Goal: Task Accomplishment & Management: Complete application form

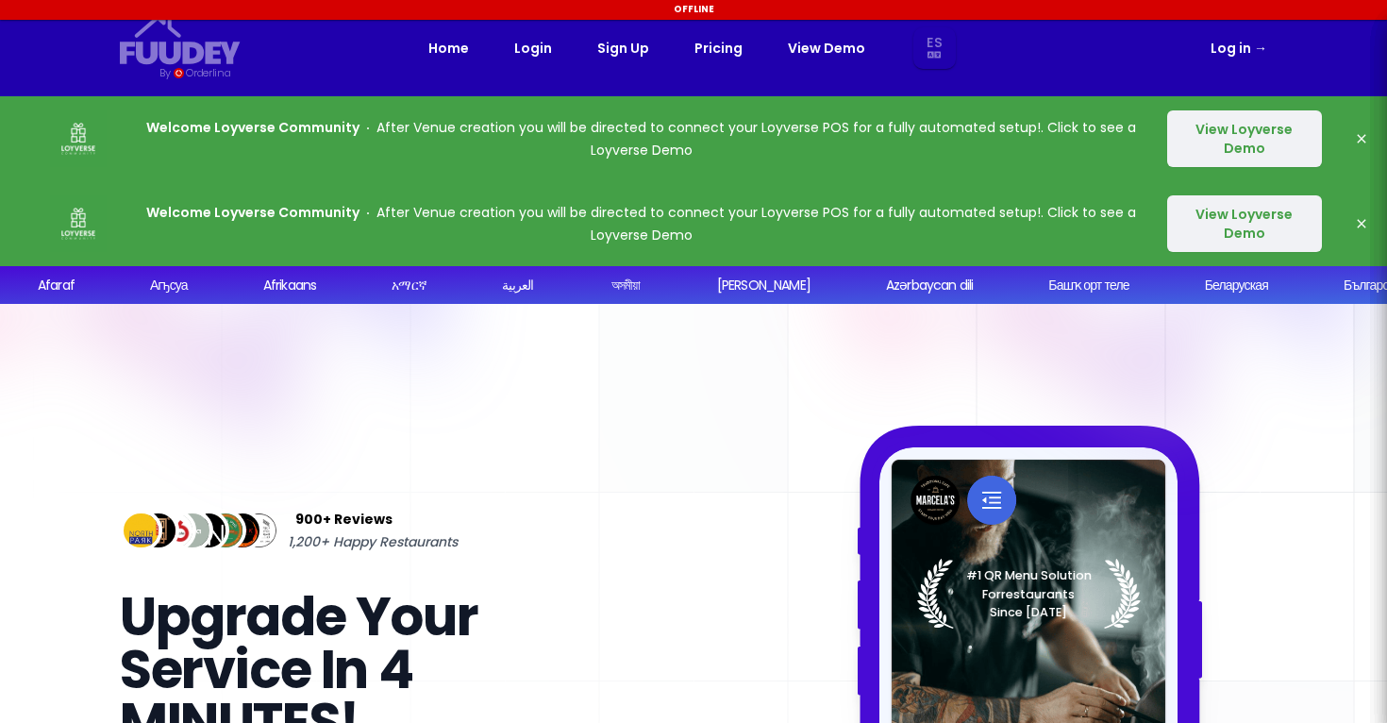
select select "es"
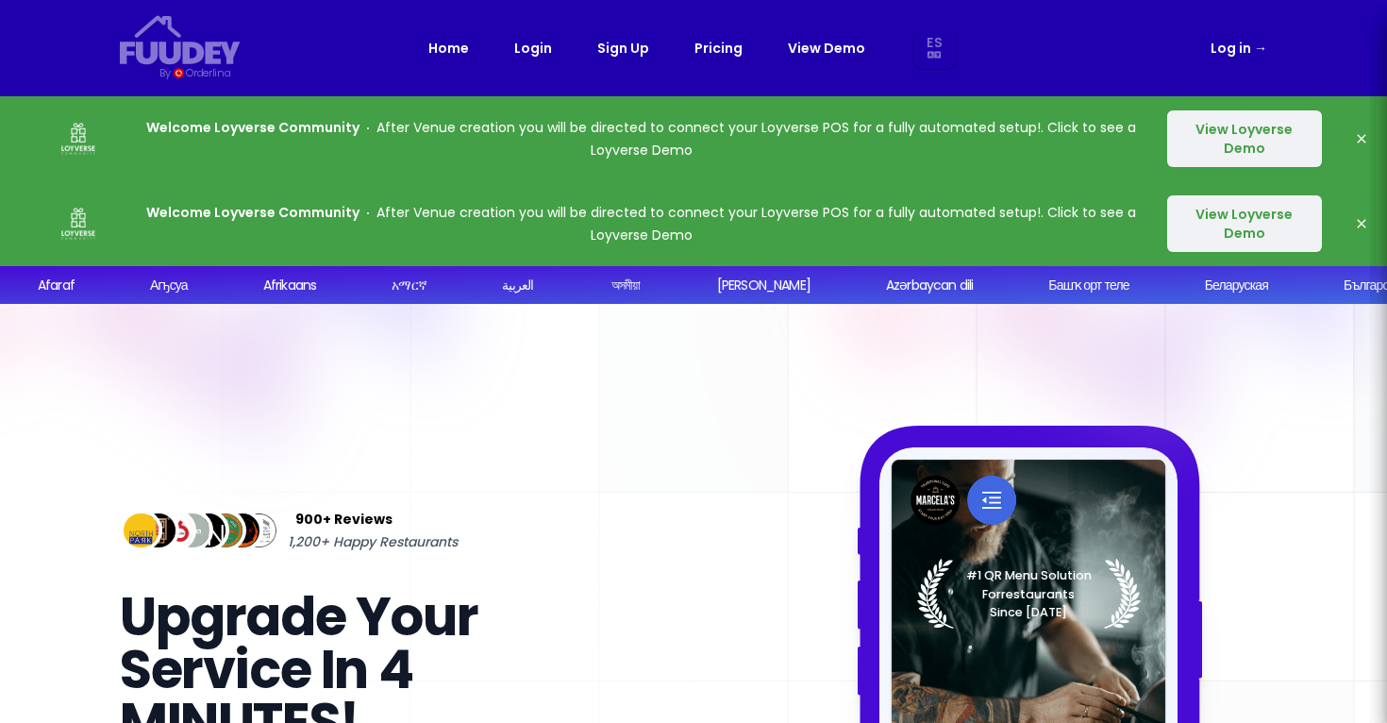
select select "es"
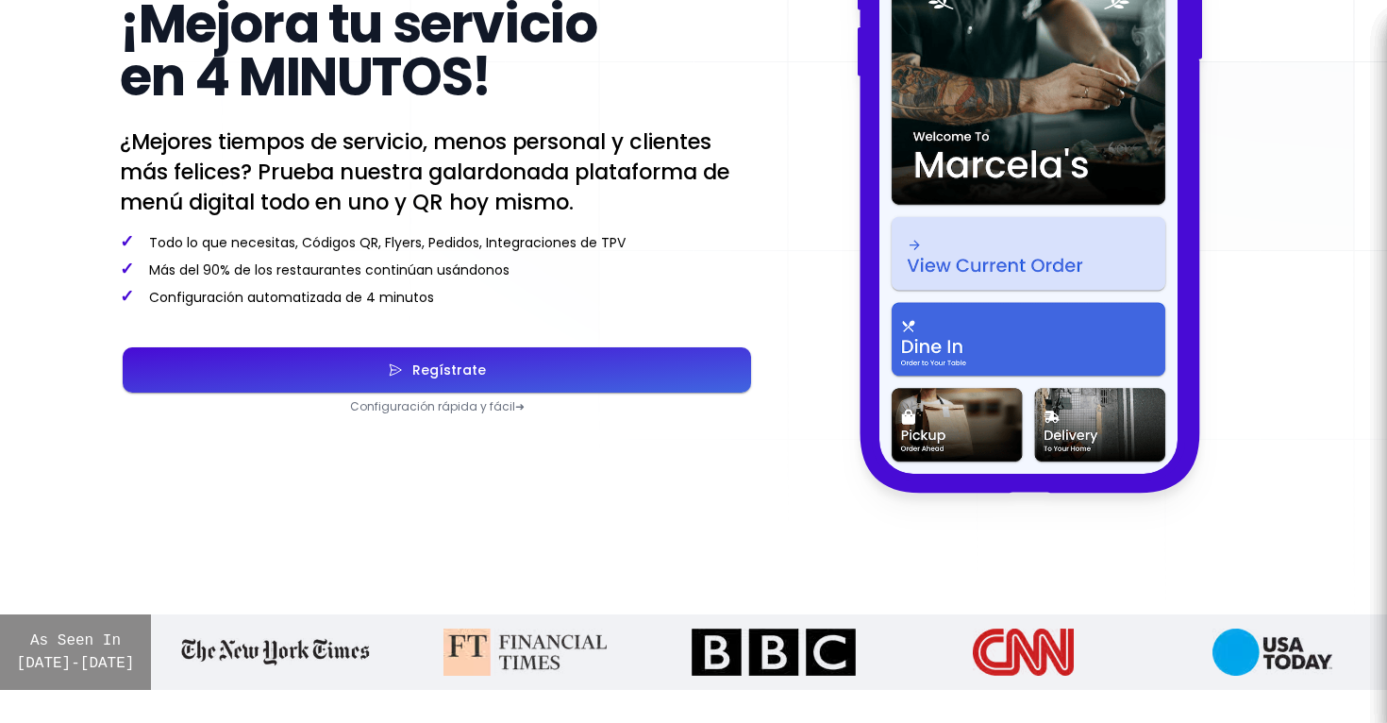
scroll to position [616, 0]
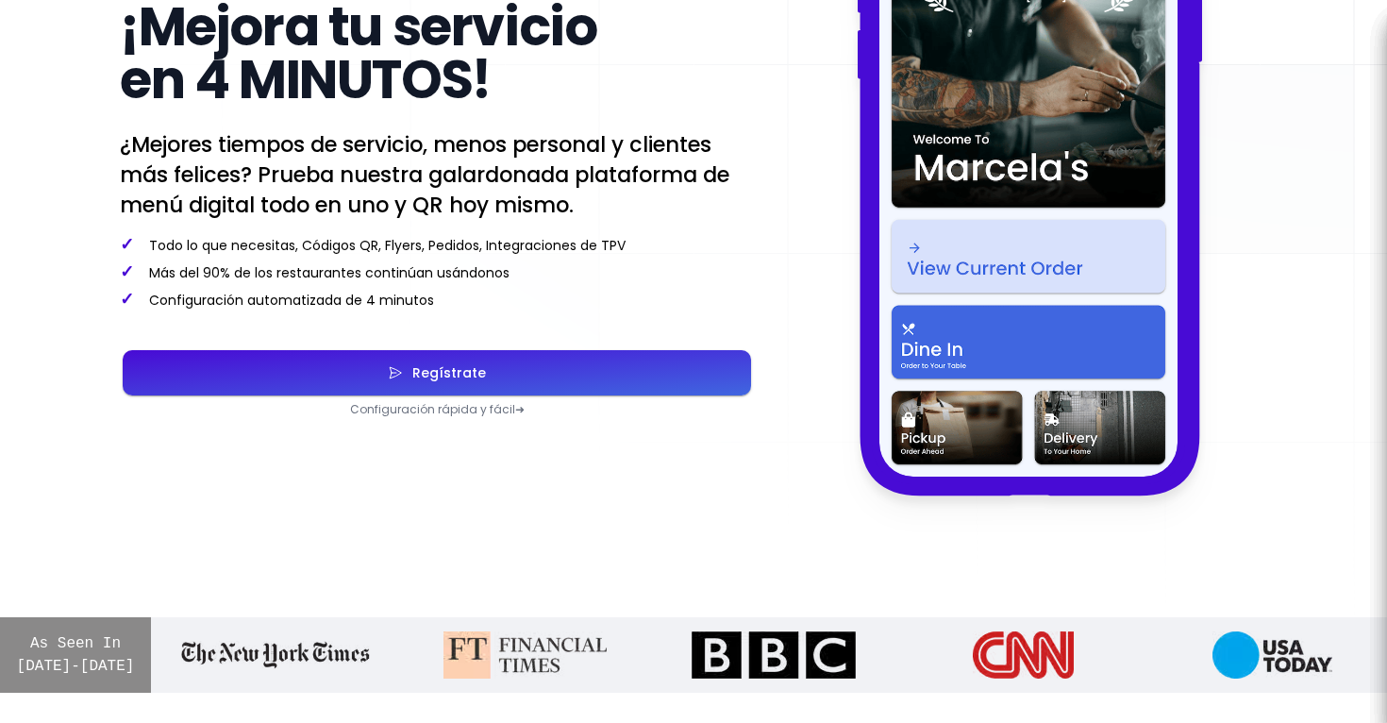
select select "es"
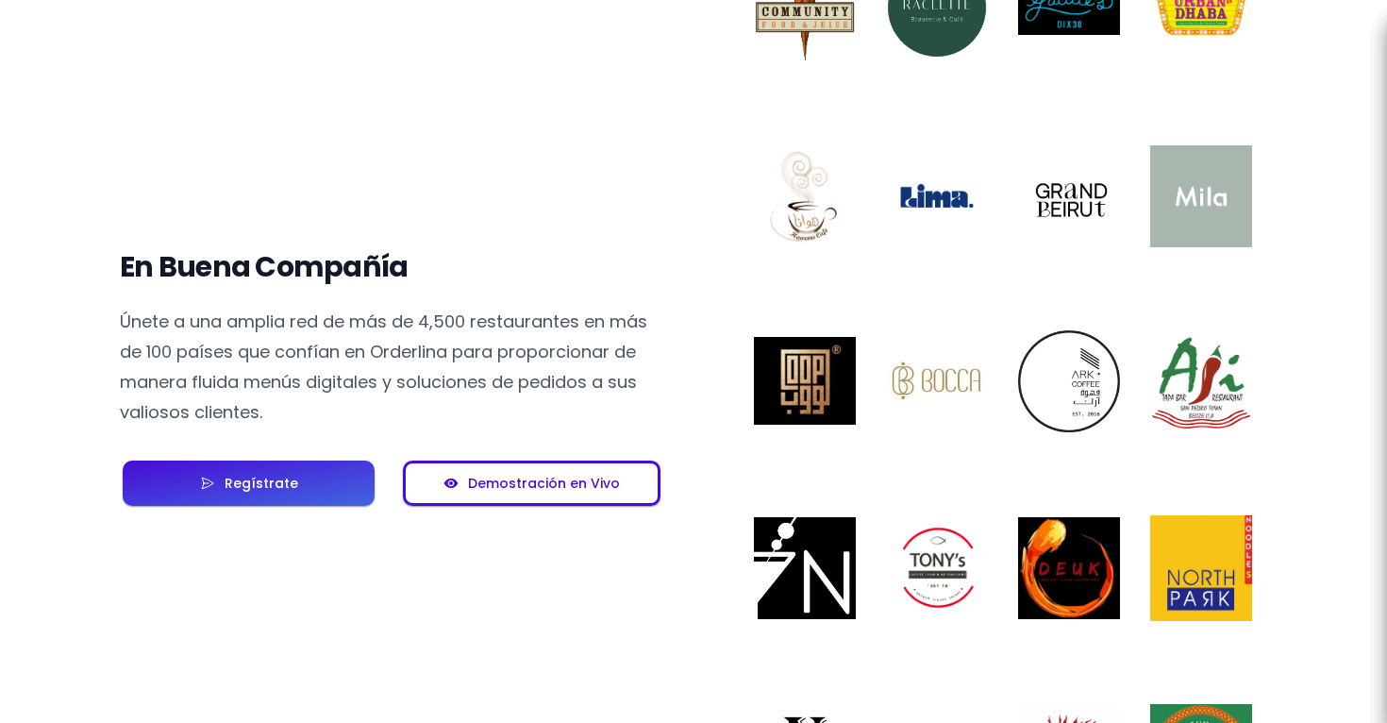
scroll to position [1492, 0]
click at [564, 488] on div "Demostración en Vivo" at bounding box center [539, 483] width 161 height 13
select select "es"
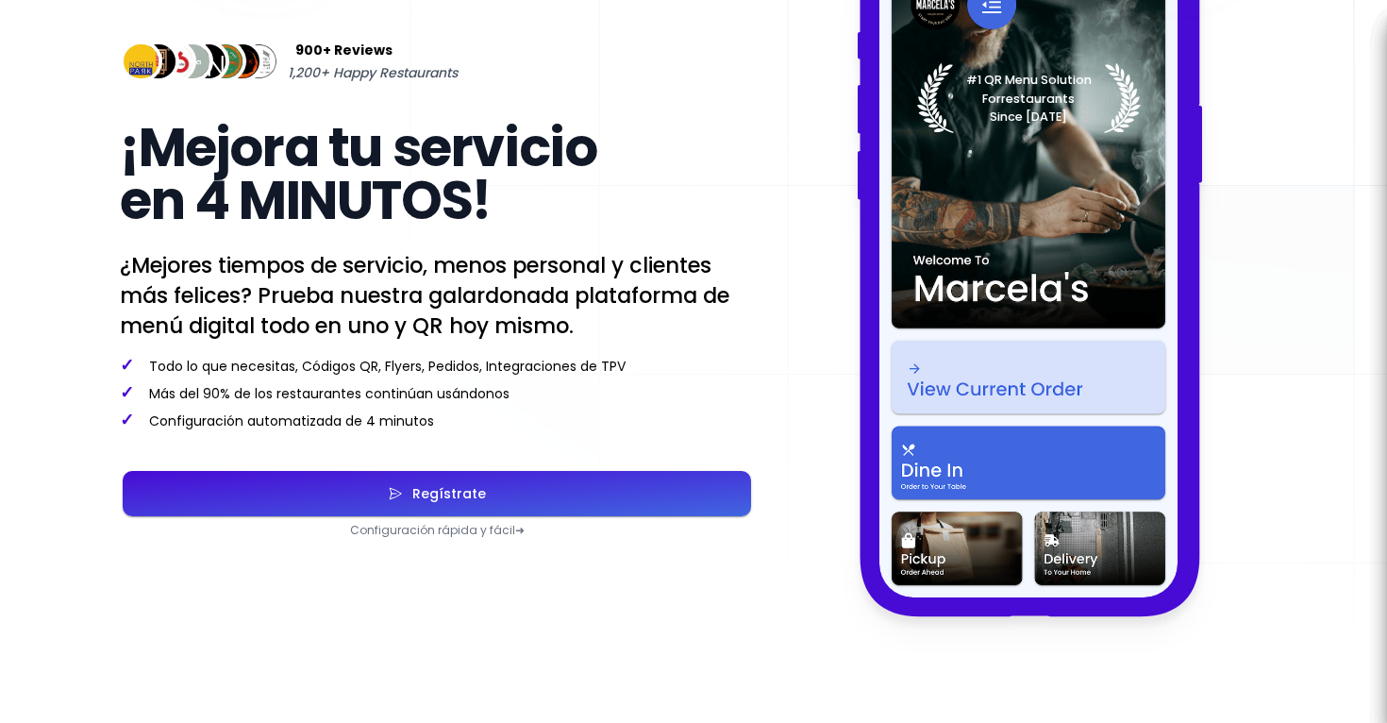
select select "es"
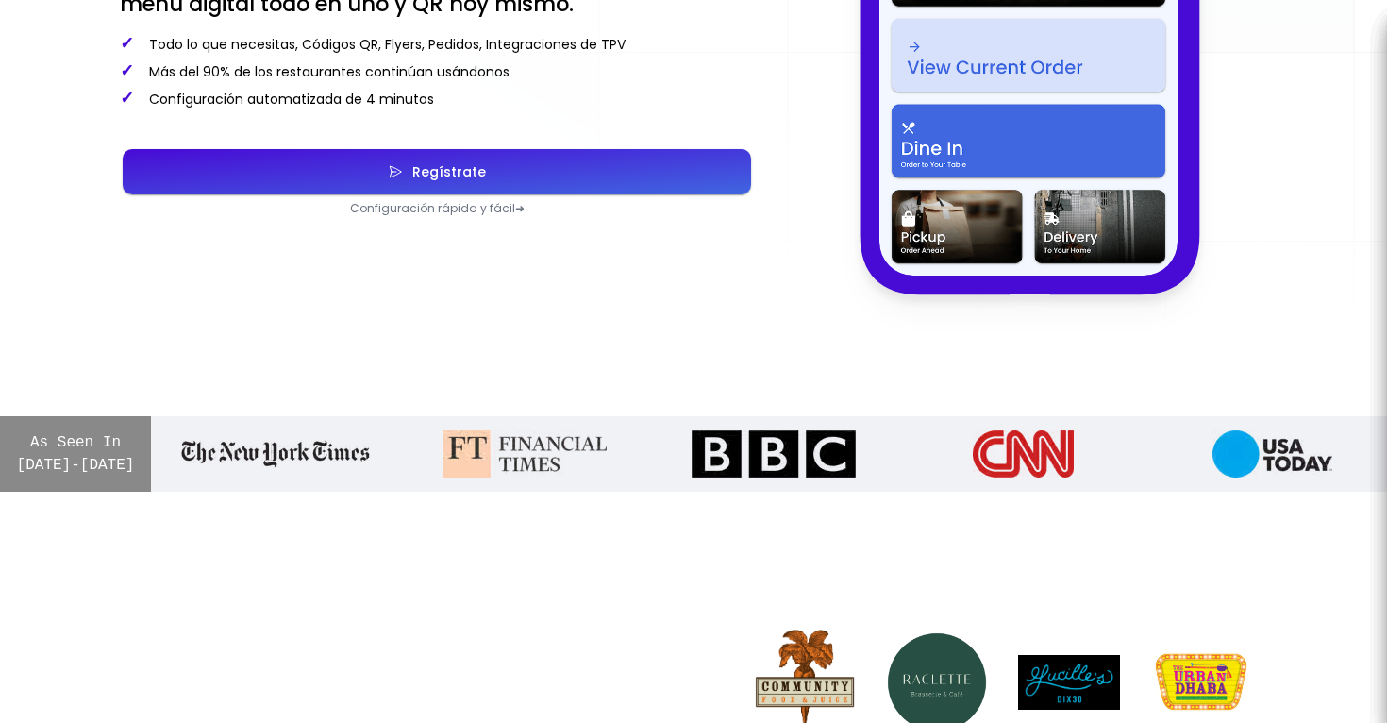
scroll to position [774, 0]
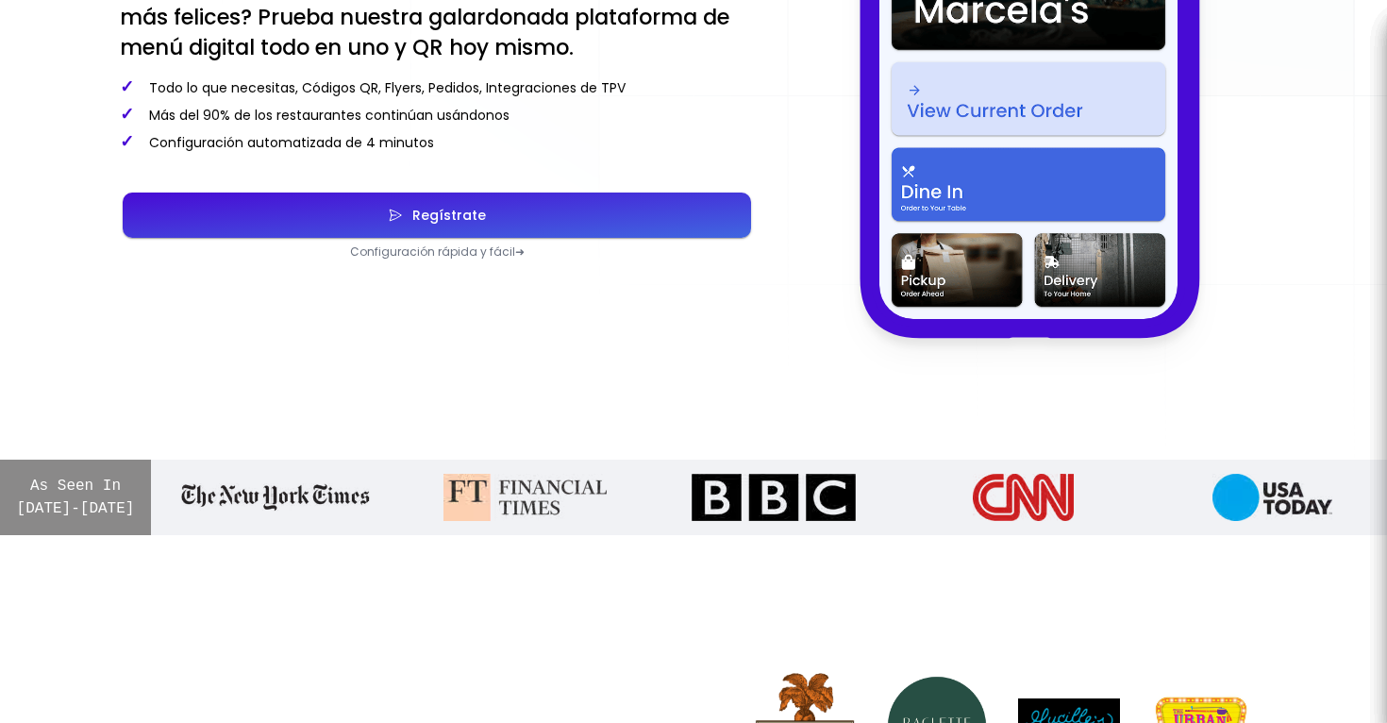
click at [602, 199] on button "Regístrate" at bounding box center [437, 215] width 629 height 45
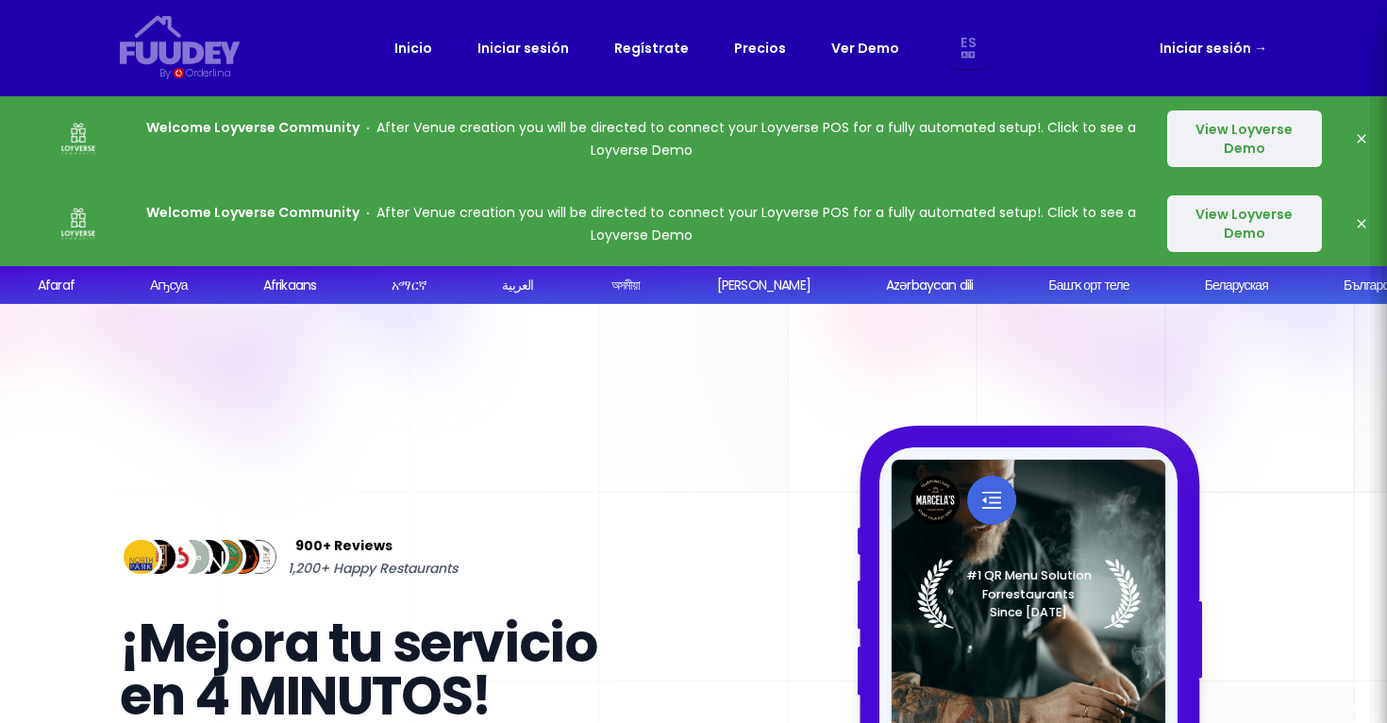
select select "es"
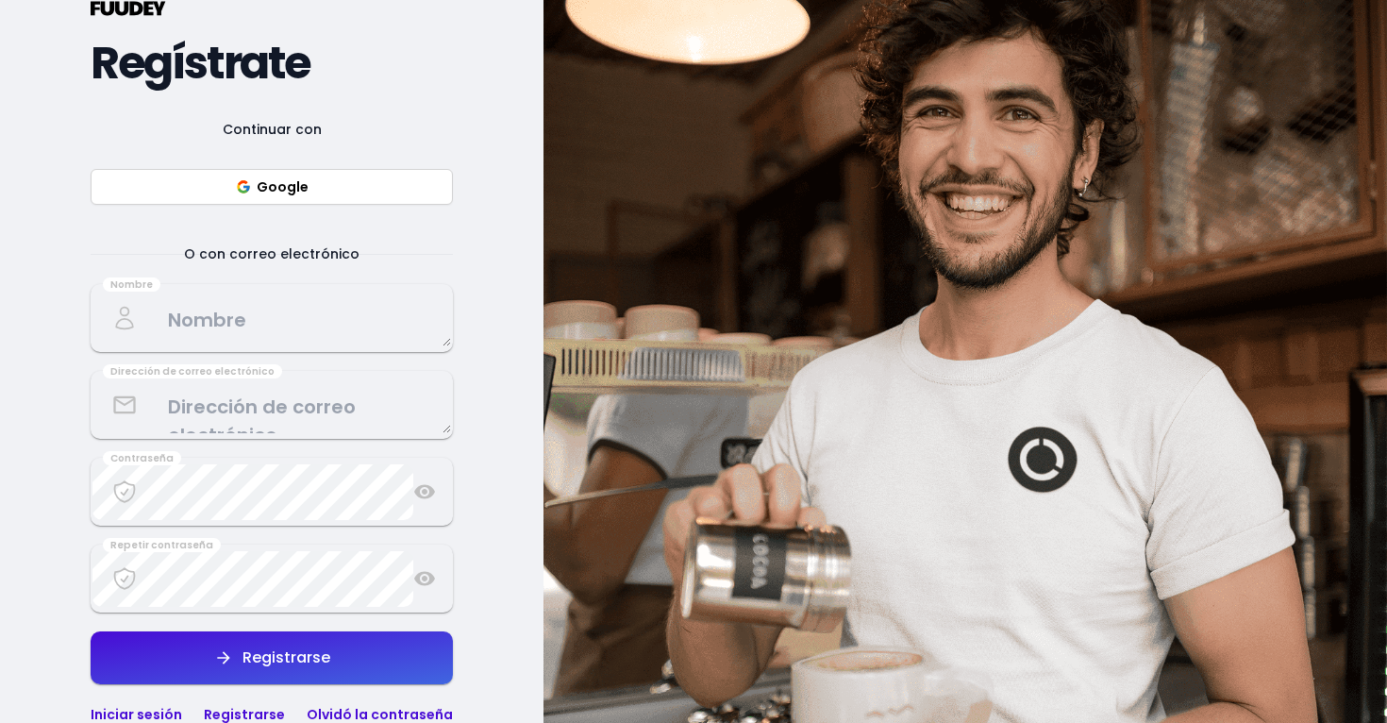
scroll to position [322, 0]
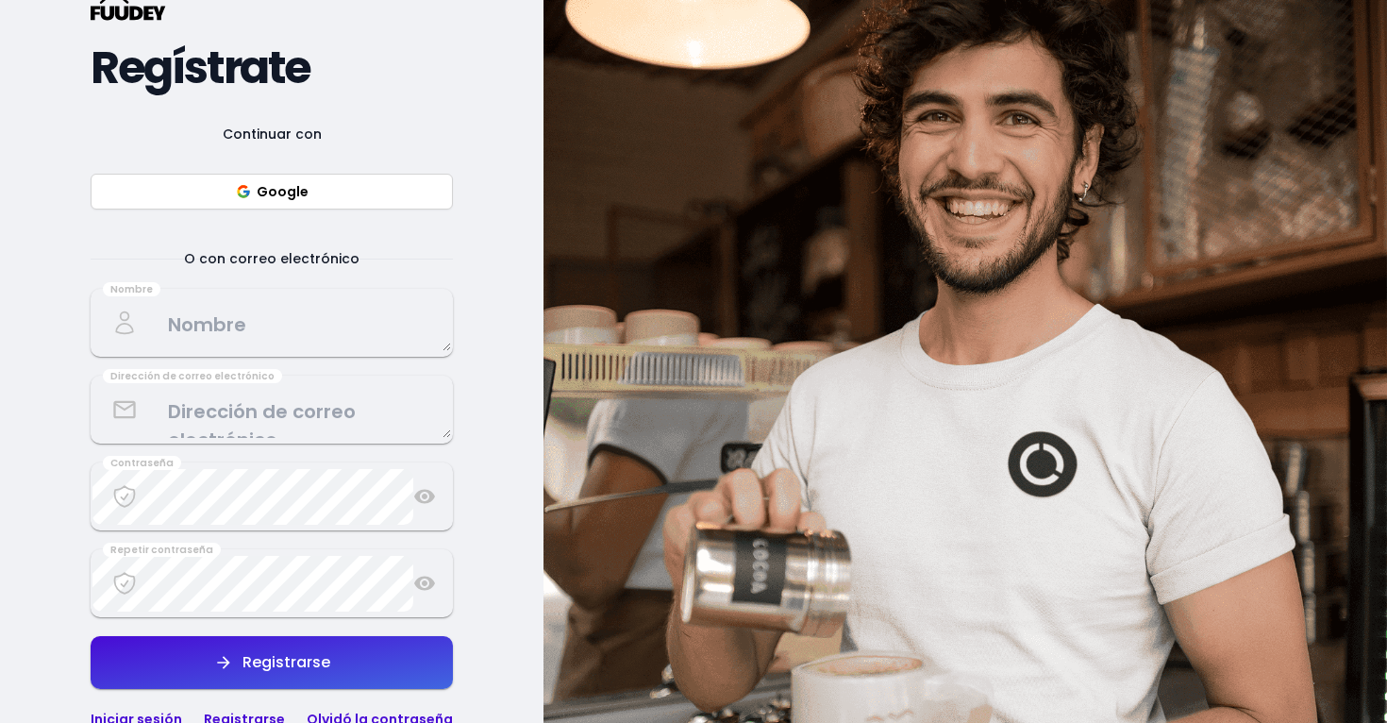
click at [334, 327] on textarea at bounding box center [271, 323] width 359 height 56
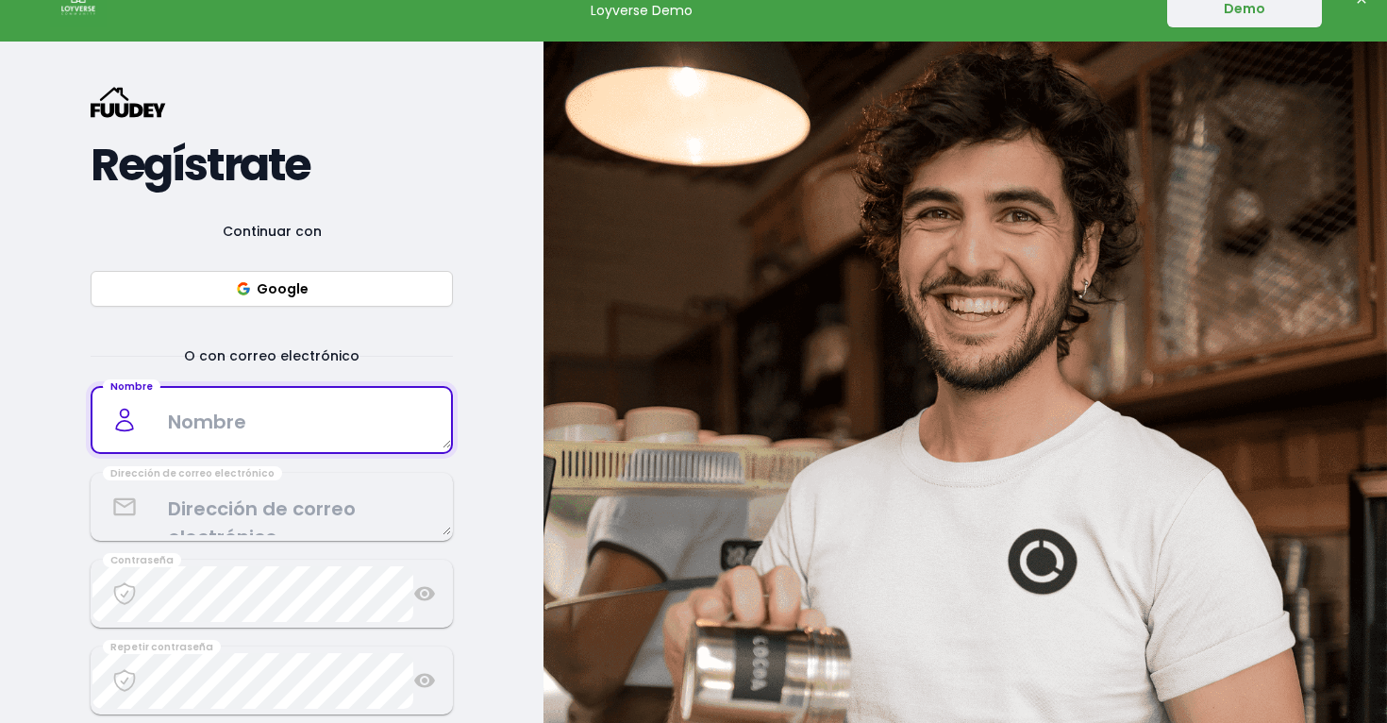
scroll to position [191, 0]
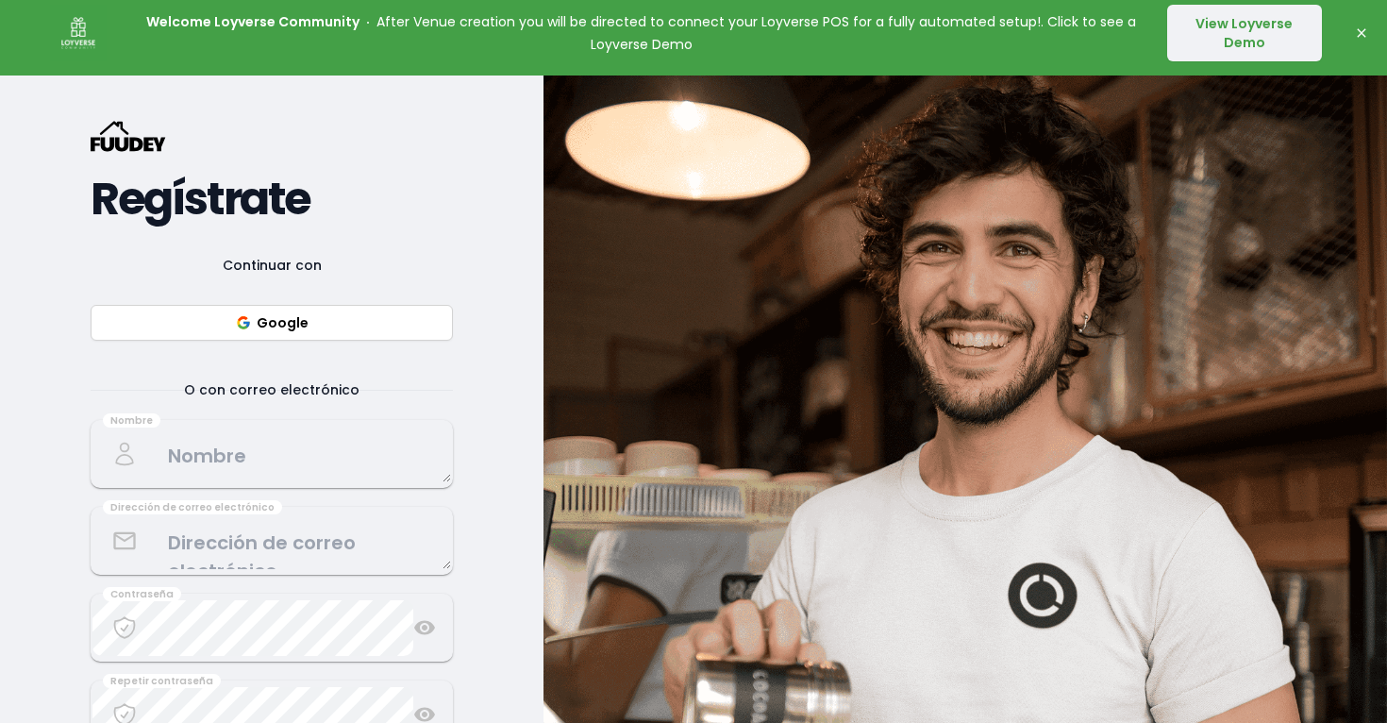
click at [310, 322] on button "Google" at bounding box center [272, 323] width 362 height 36
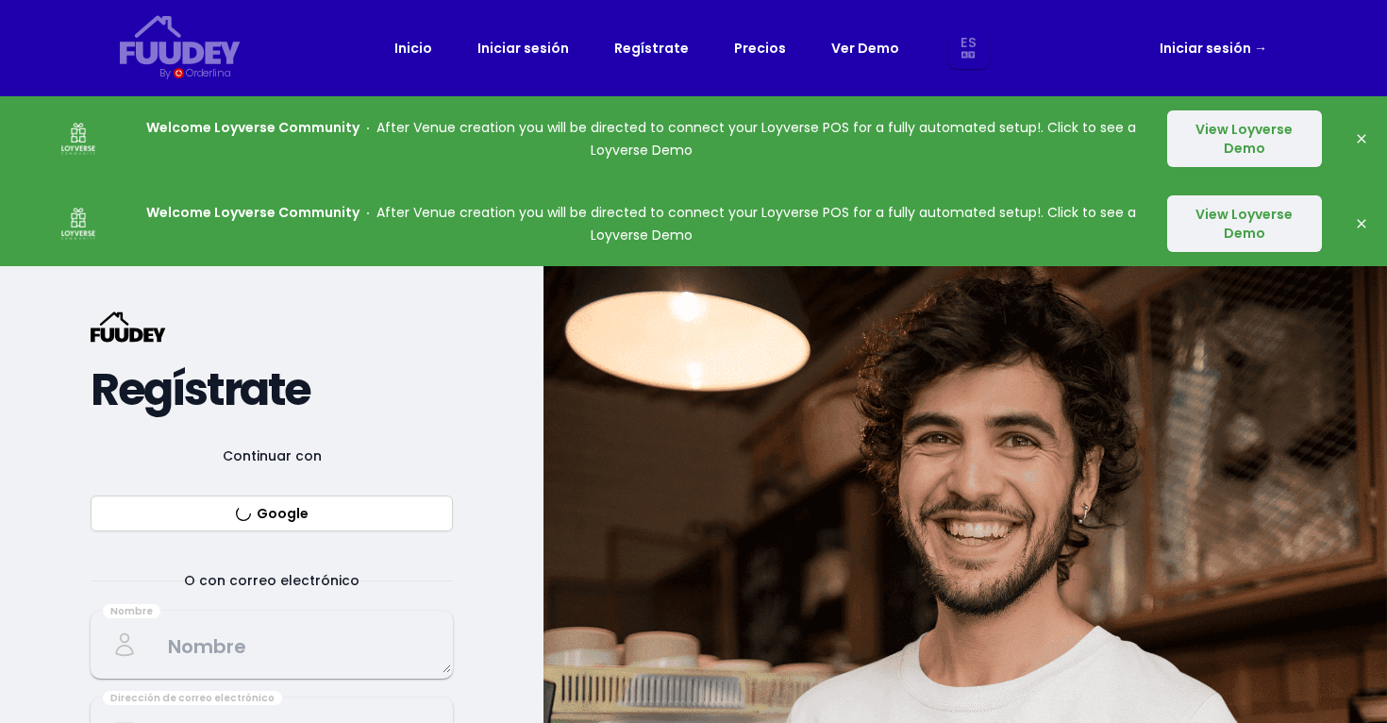
scroll to position [0, 0]
click at [1224, 59] on link "Iniciar sesión →" at bounding box center [1214, 48] width 108 height 23
select select "es"
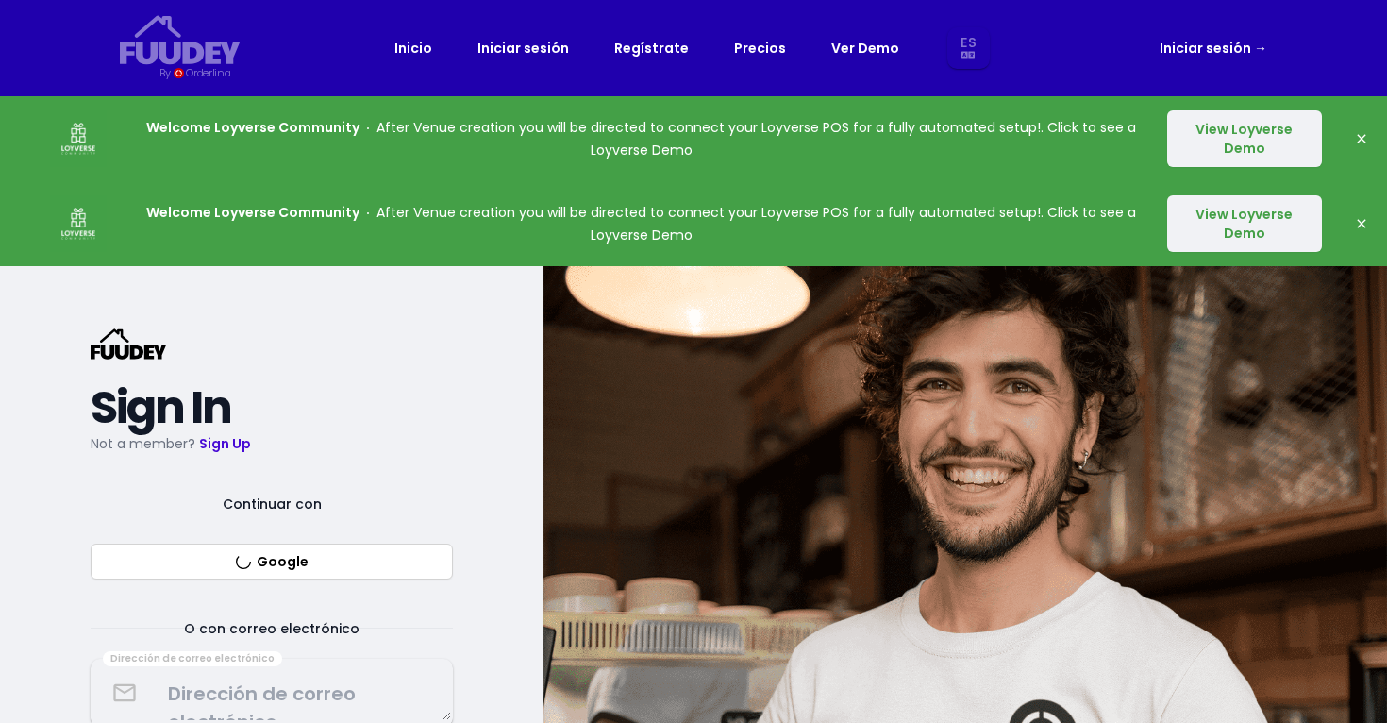
click at [1219, 47] on link "Iniciar sesión →" at bounding box center [1214, 48] width 108 height 23
select select "es"
click at [1177, 47] on link "Iniciar sesión →" at bounding box center [1214, 48] width 108 height 23
select select "es"
click at [1177, 47] on link "Iniciar sesión →" at bounding box center [1214, 48] width 108 height 23
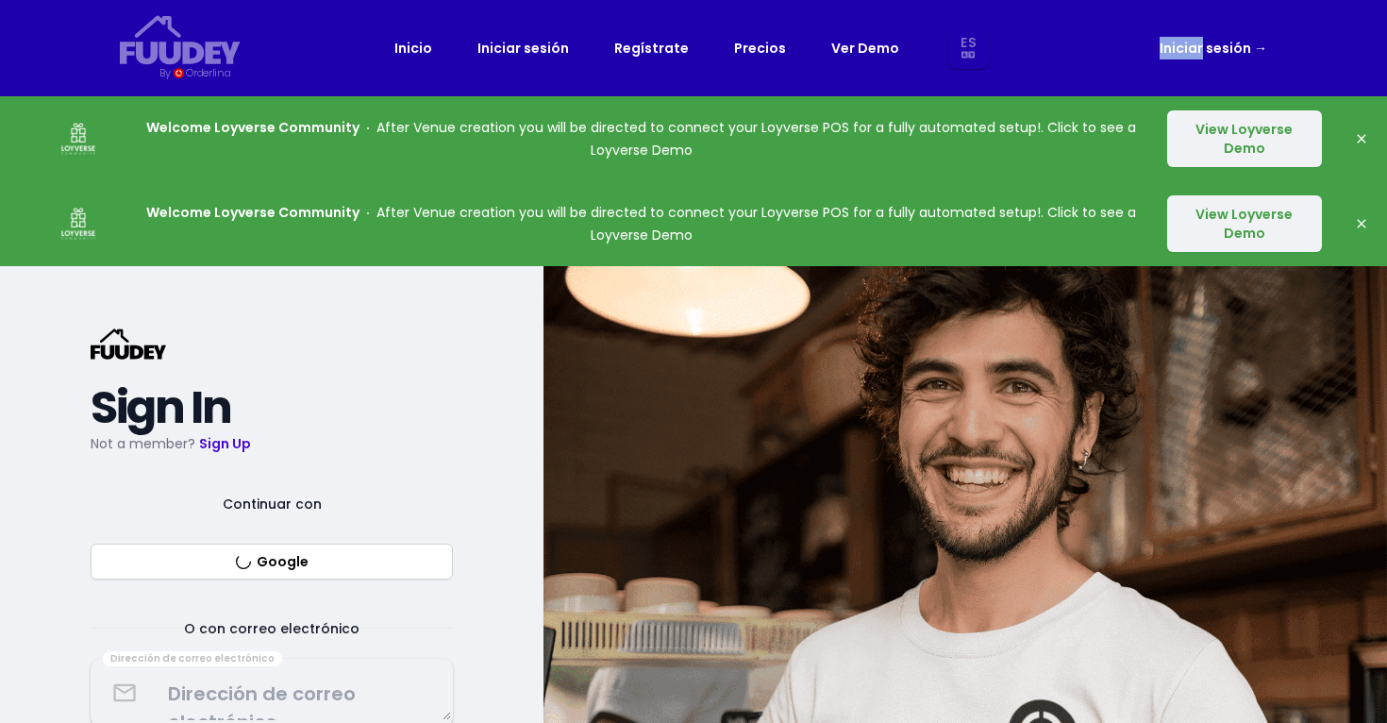
select select "es"
click at [503, 541] on div "{/* Added fill="currentColor" here */} {/* This rectangle defines the backgroun…" at bounding box center [272, 627] width 544 height 723
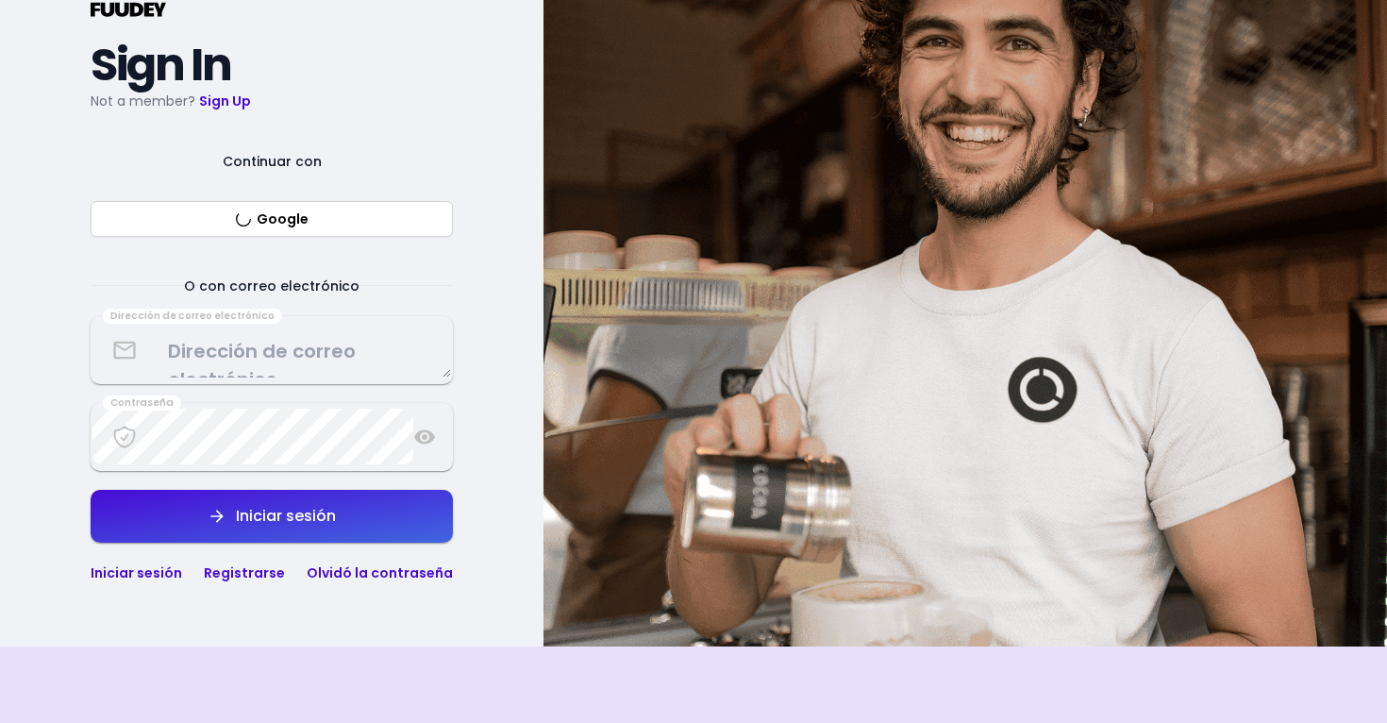
scroll to position [350, 0]
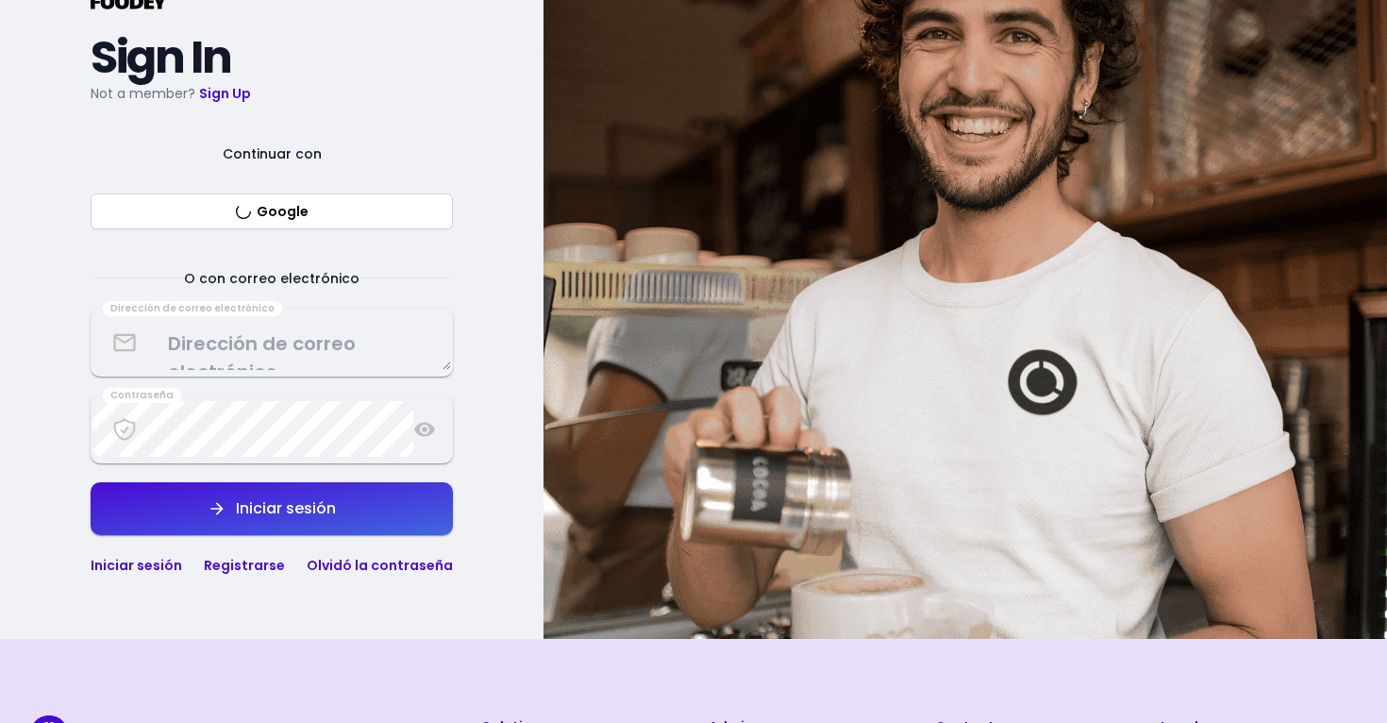
click at [339, 369] on textarea at bounding box center [271, 342] width 359 height 56
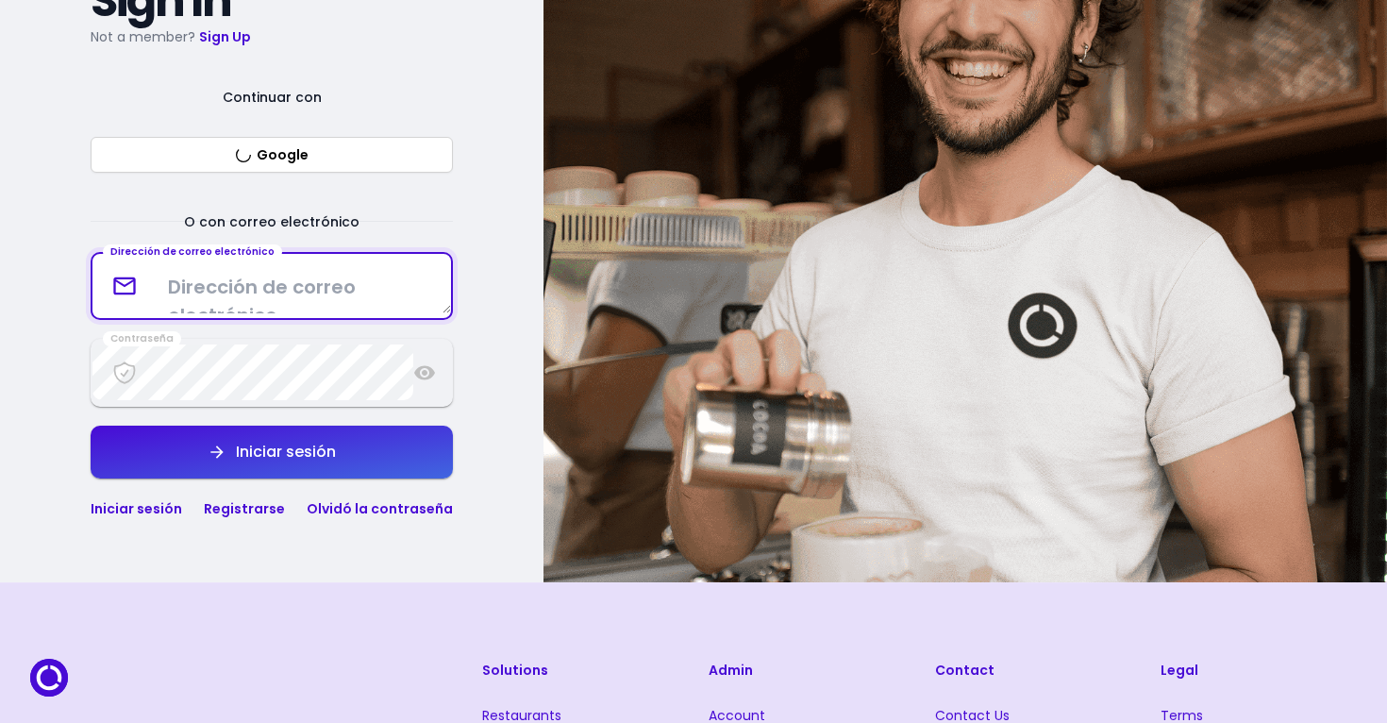
scroll to position [410, 0]
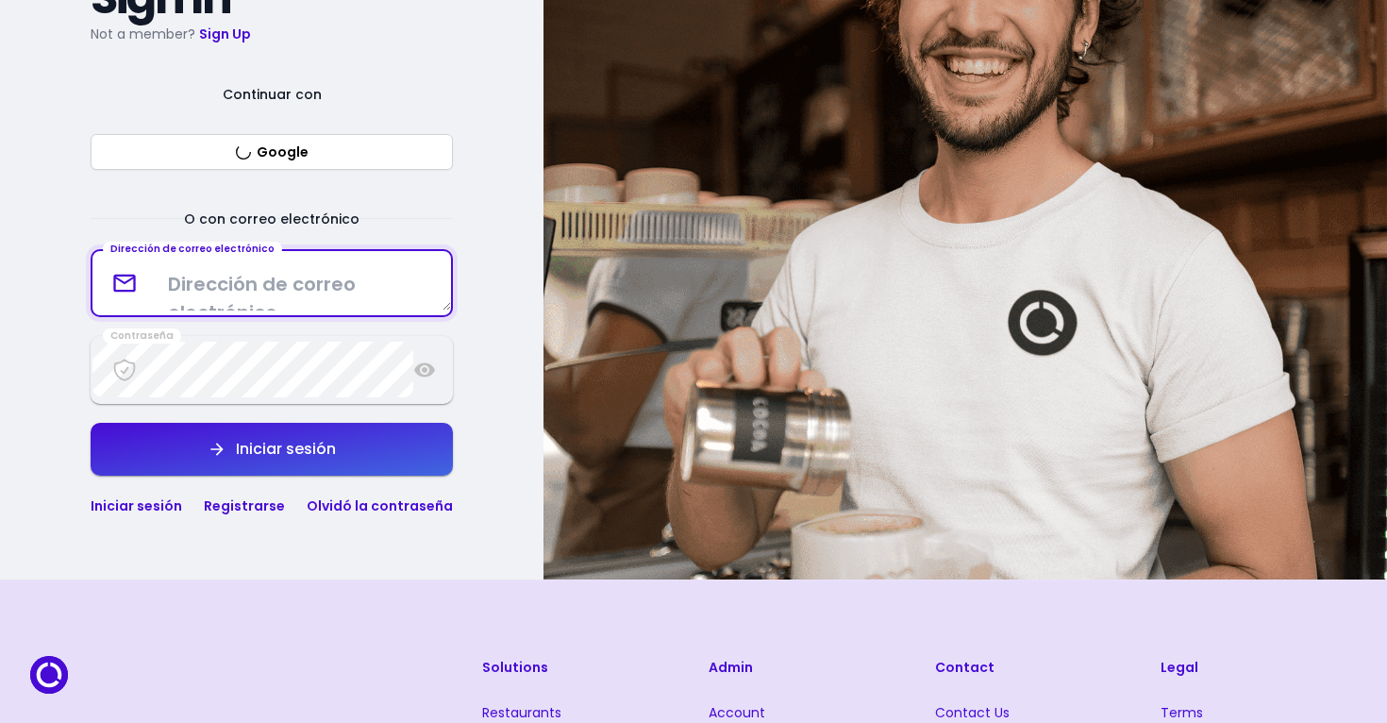
select select "es"
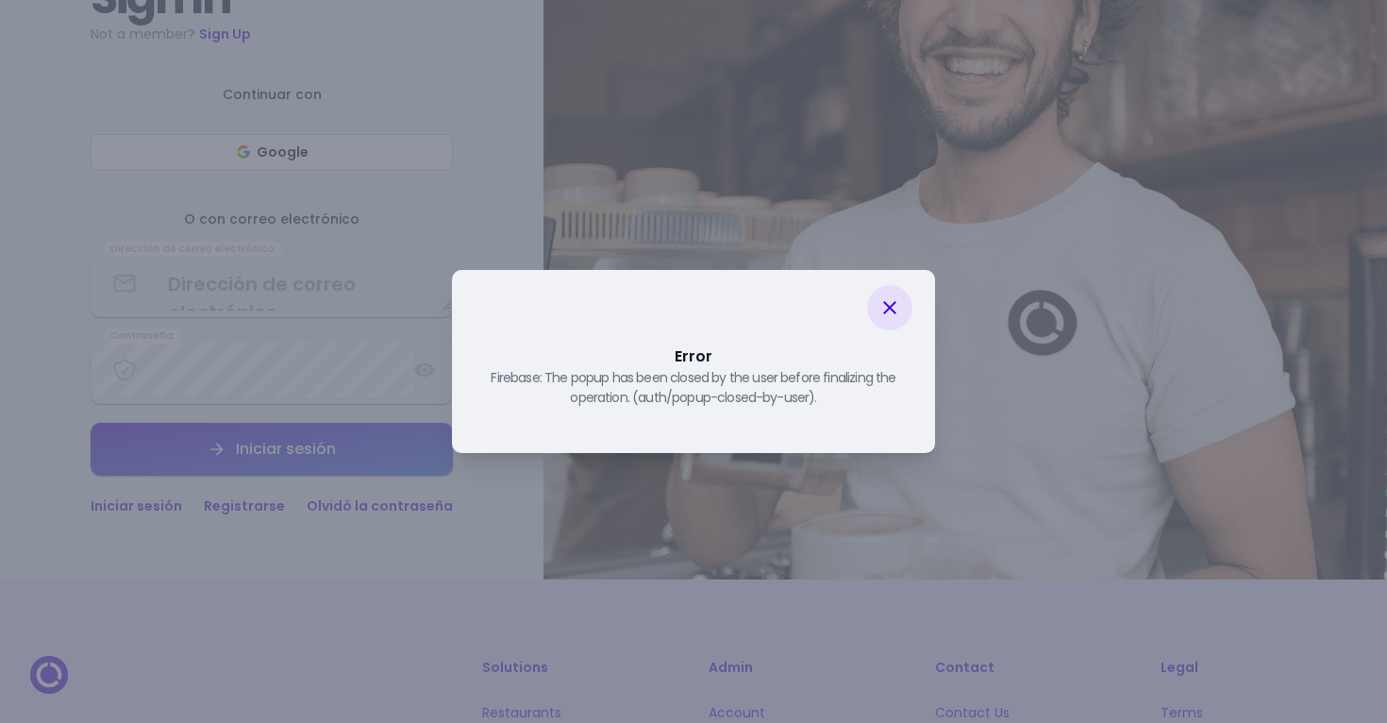
click at [255, 508] on div "Error Firebase: The popup has been closed by the user before finalizing the ope…" at bounding box center [693, 361] width 1387 height 723
select select "es"
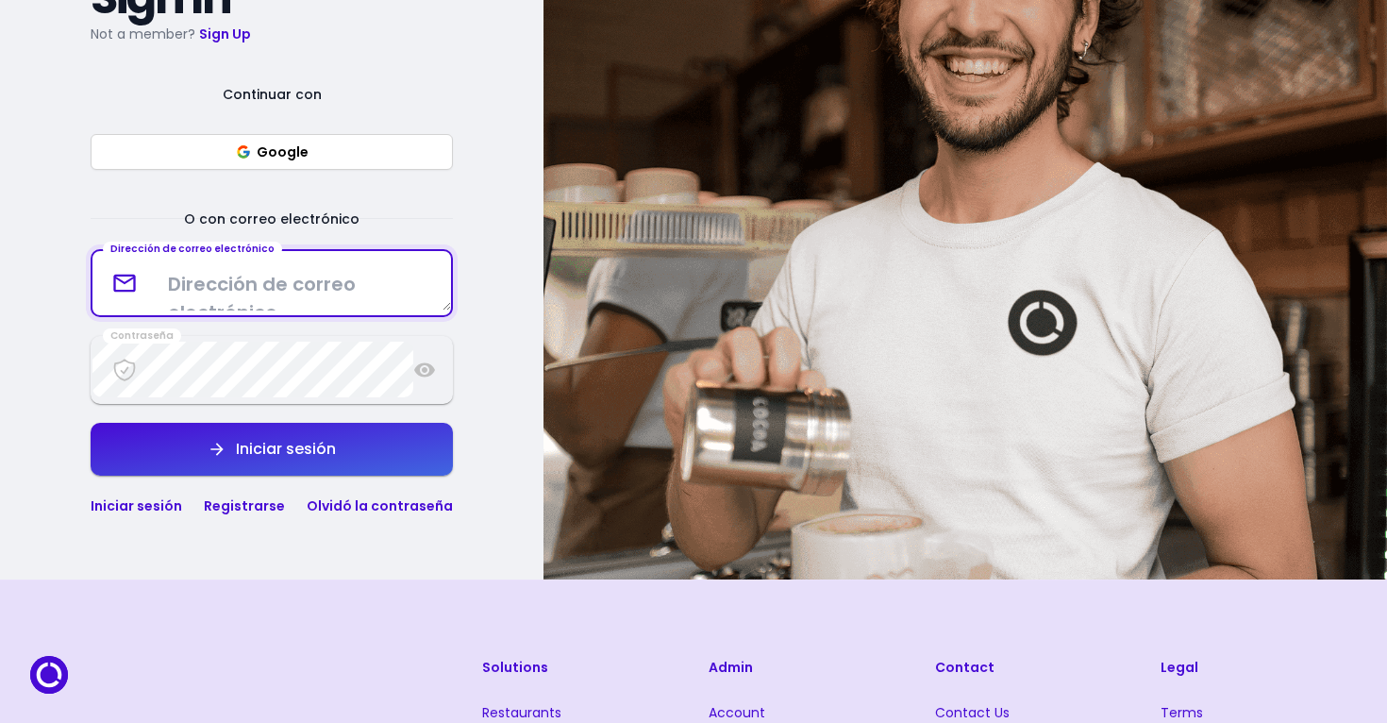
click at [257, 516] on div "{/* Added fill="currentColor" here */} {/* This rectangle defines the backgroun…" at bounding box center [272, 218] width 544 height 723
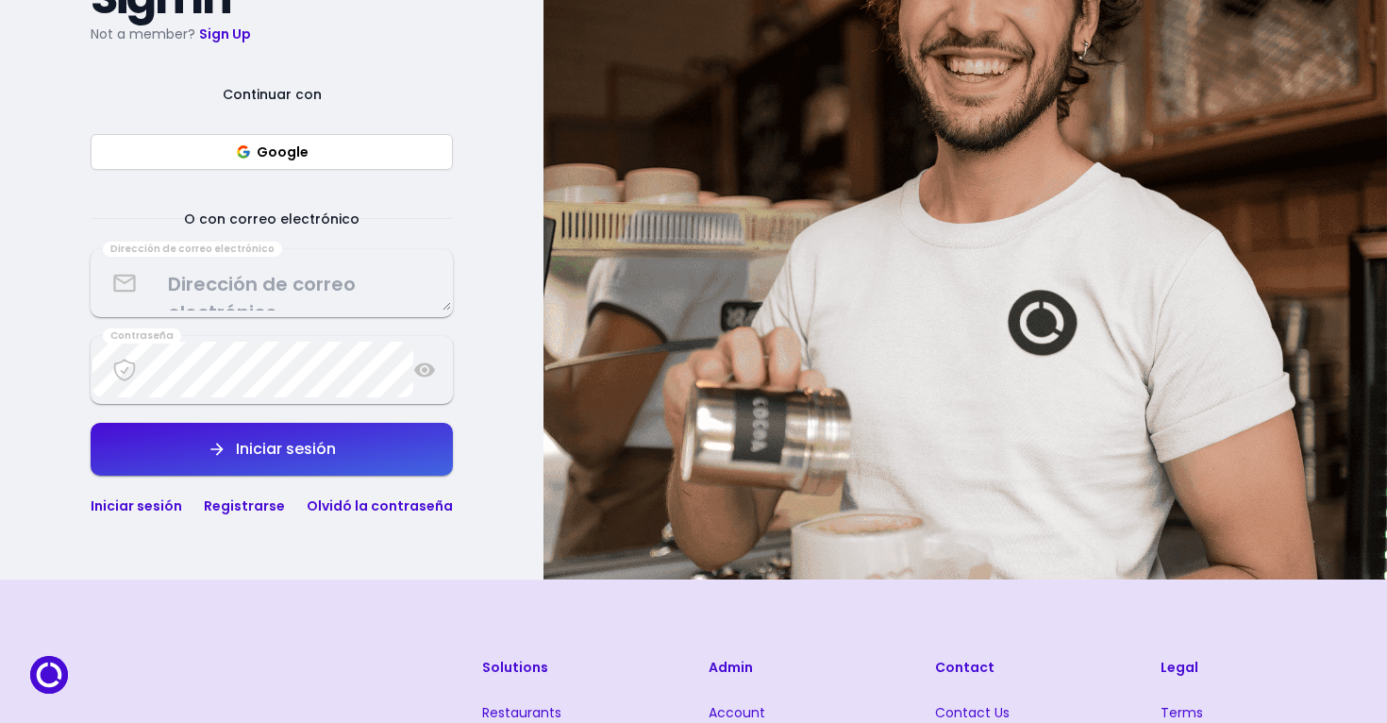
click at [257, 505] on link "Registrarse" at bounding box center [244, 505] width 81 height 19
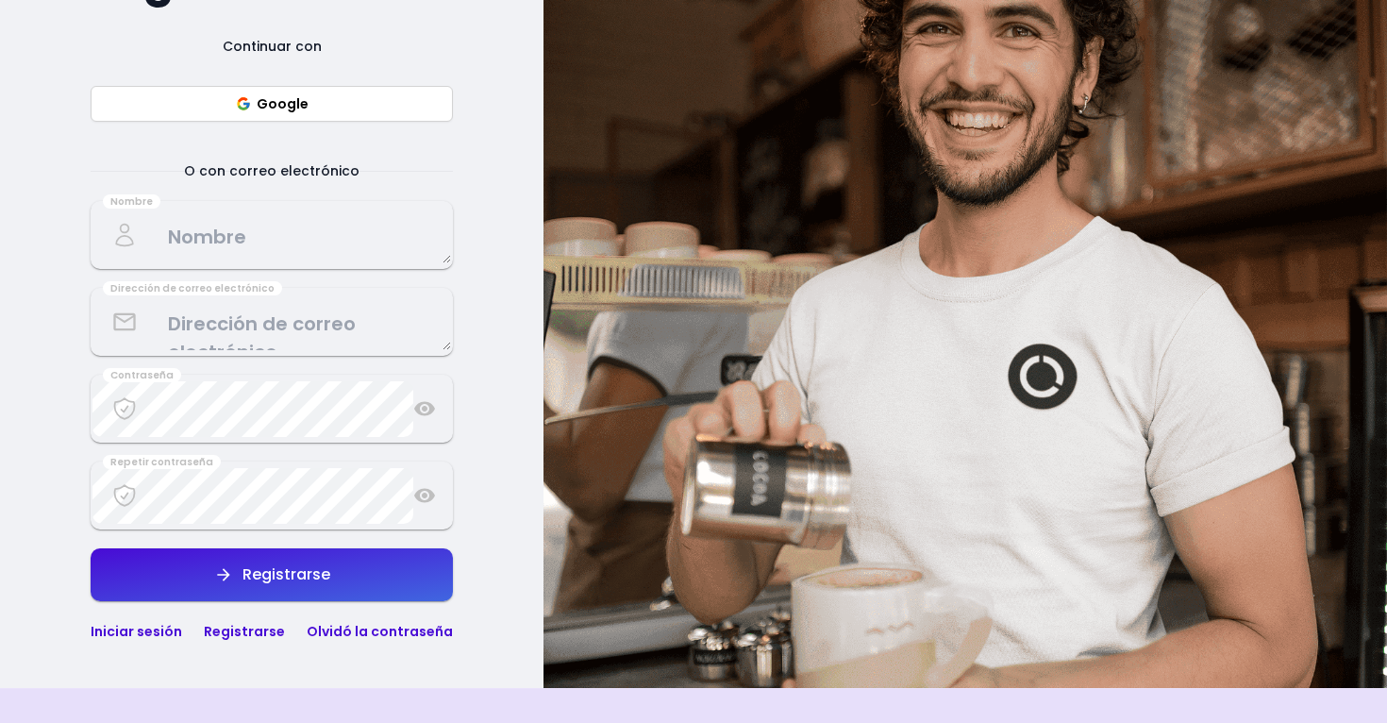
click at [296, 234] on textarea at bounding box center [271, 236] width 359 height 56
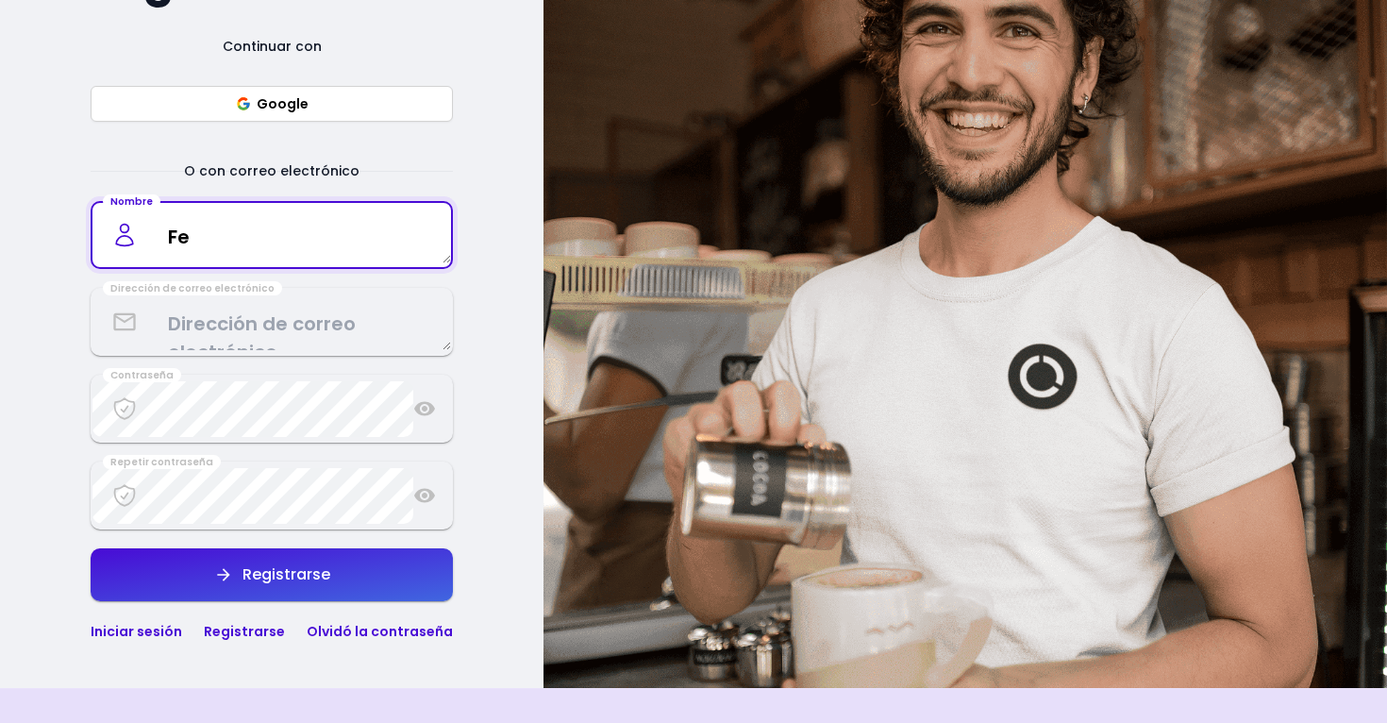
type textarea "F"
click at [296, 234] on textarea "[PERSON_NAME]" at bounding box center [271, 236] width 359 height 56
type textarea "[PERSON_NAME]"
click at [330, 331] on textarea at bounding box center [271, 322] width 359 height 56
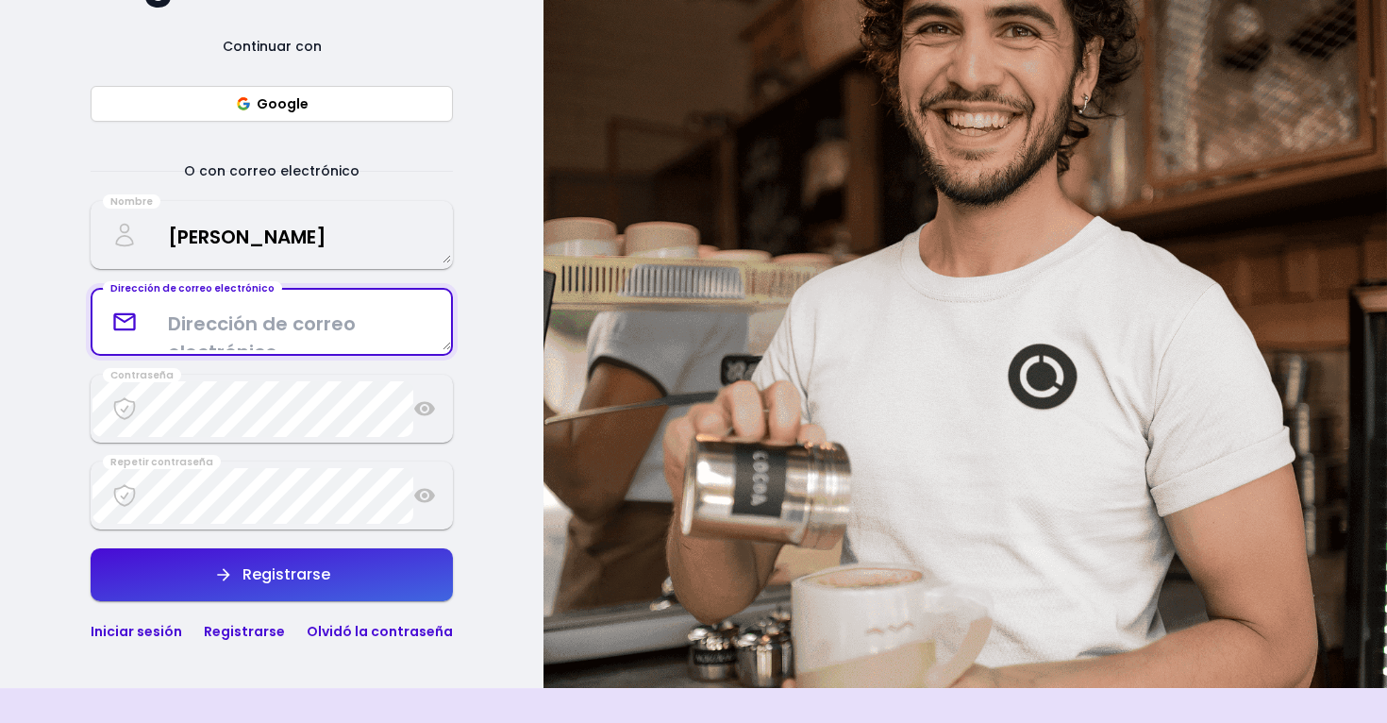
select select "es"
paste textarea "[EMAIL_ADDRESS][DOMAIN_NAME]"
type textarea "[EMAIL_ADDRESS][DOMAIN_NAME]"
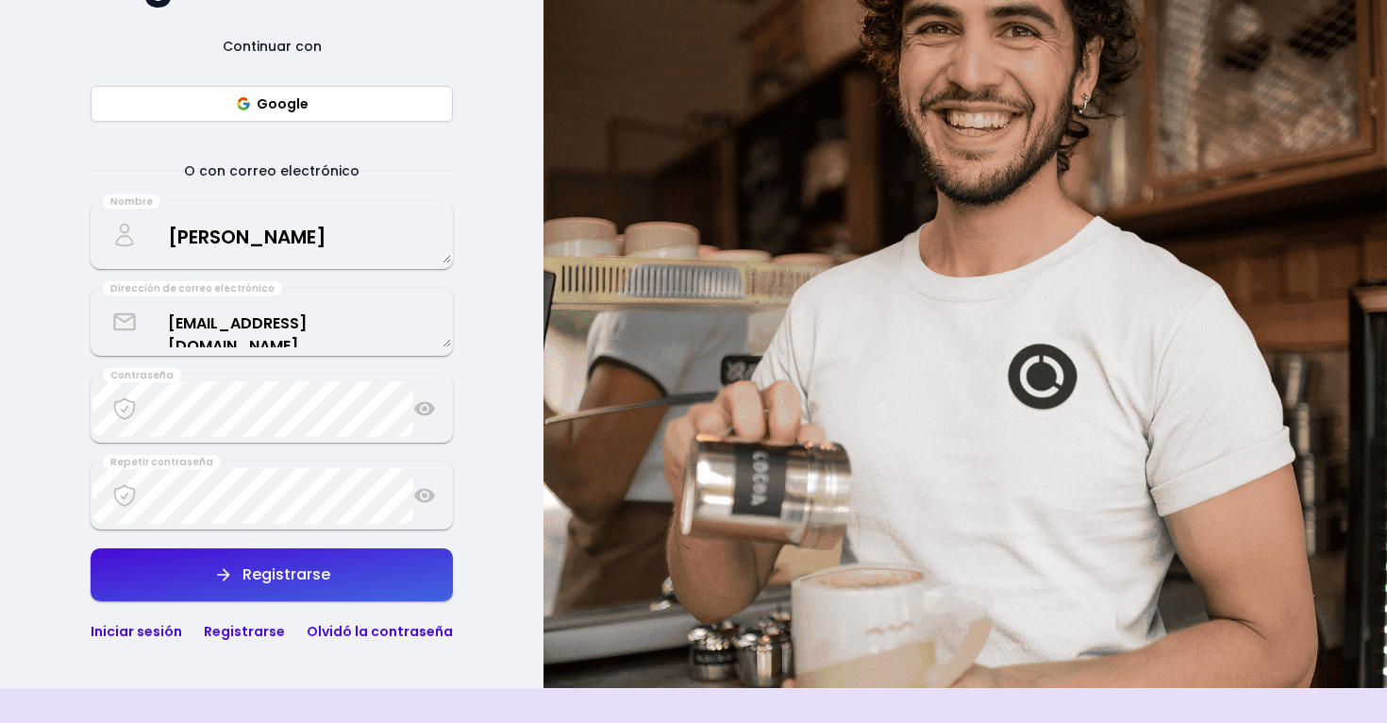
click at [429, 412] on icon at bounding box center [424, 409] width 21 height 14
click at [334, 563] on button "Registrarse" at bounding box center [272, 574] width 362 height 53
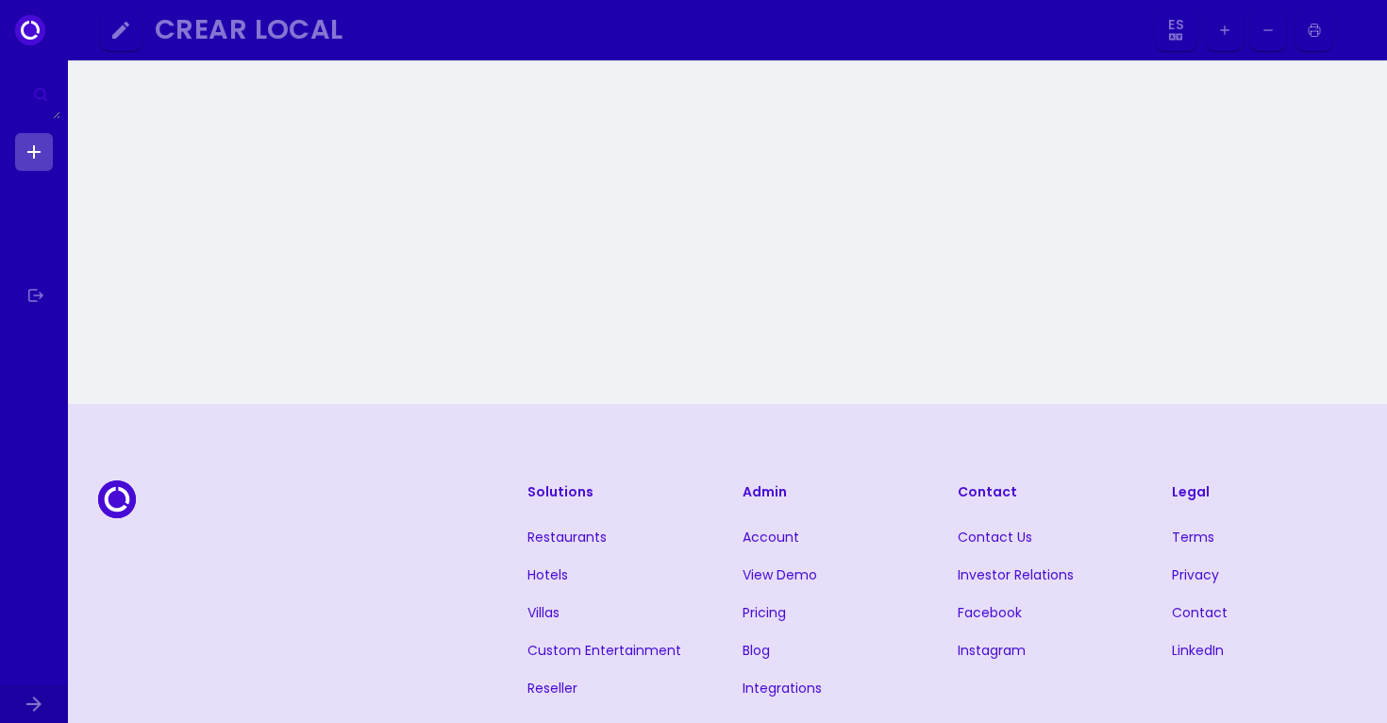
select select "es"
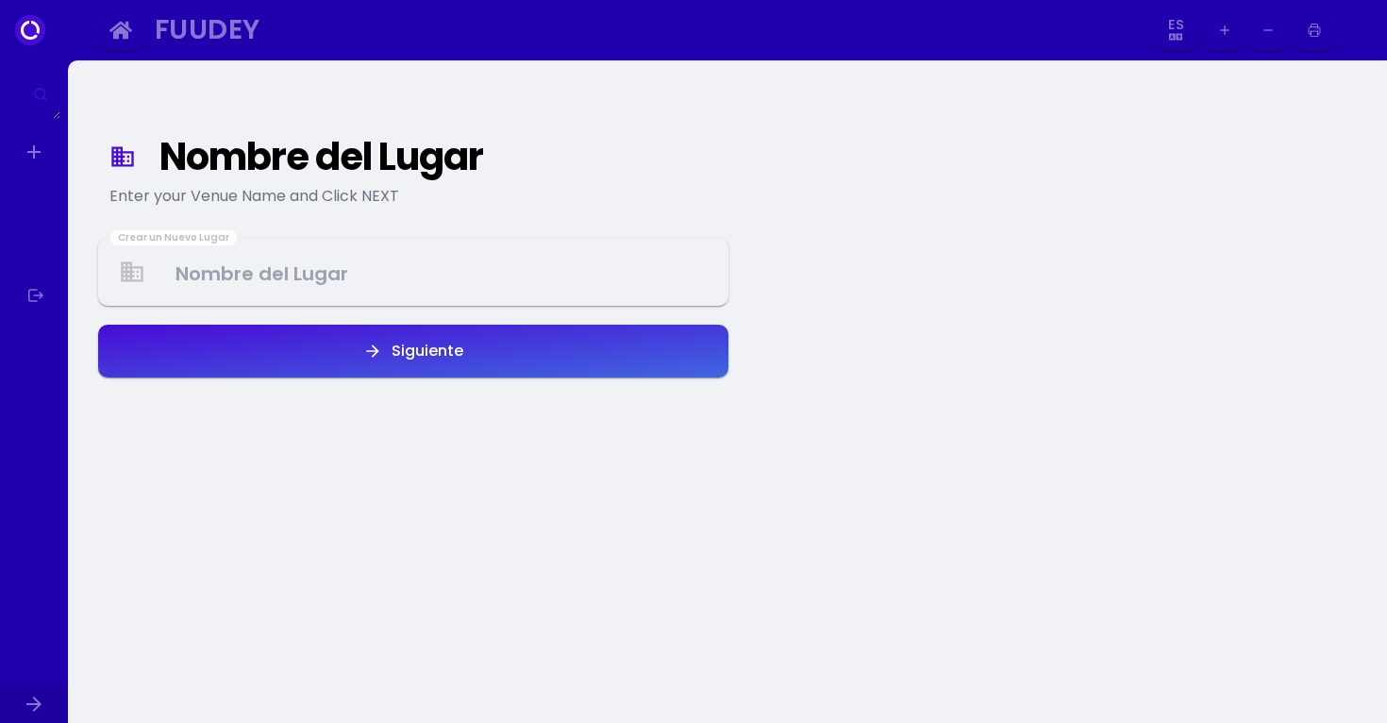
select select "es"
click at [323, 279] on Venue at bounding box center [413, 272] width 627 height 56
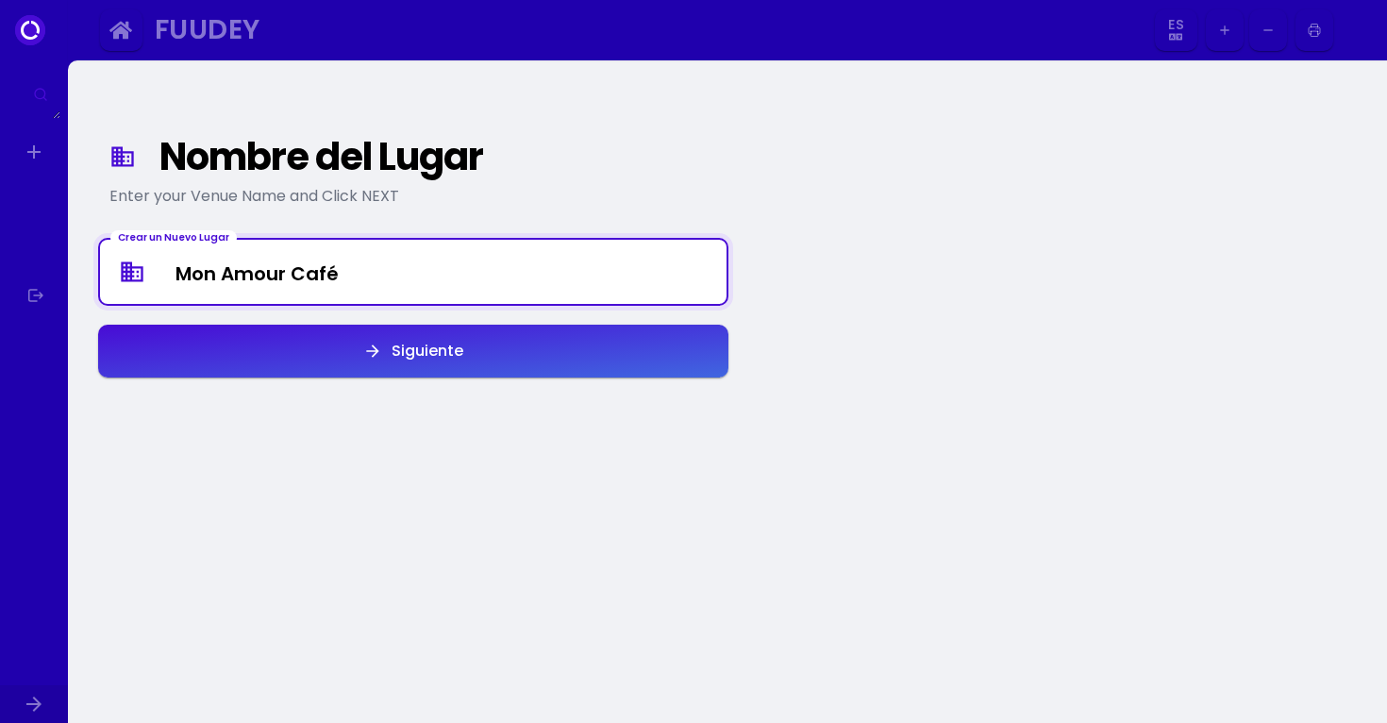
type Venue "Mon Amour Café"
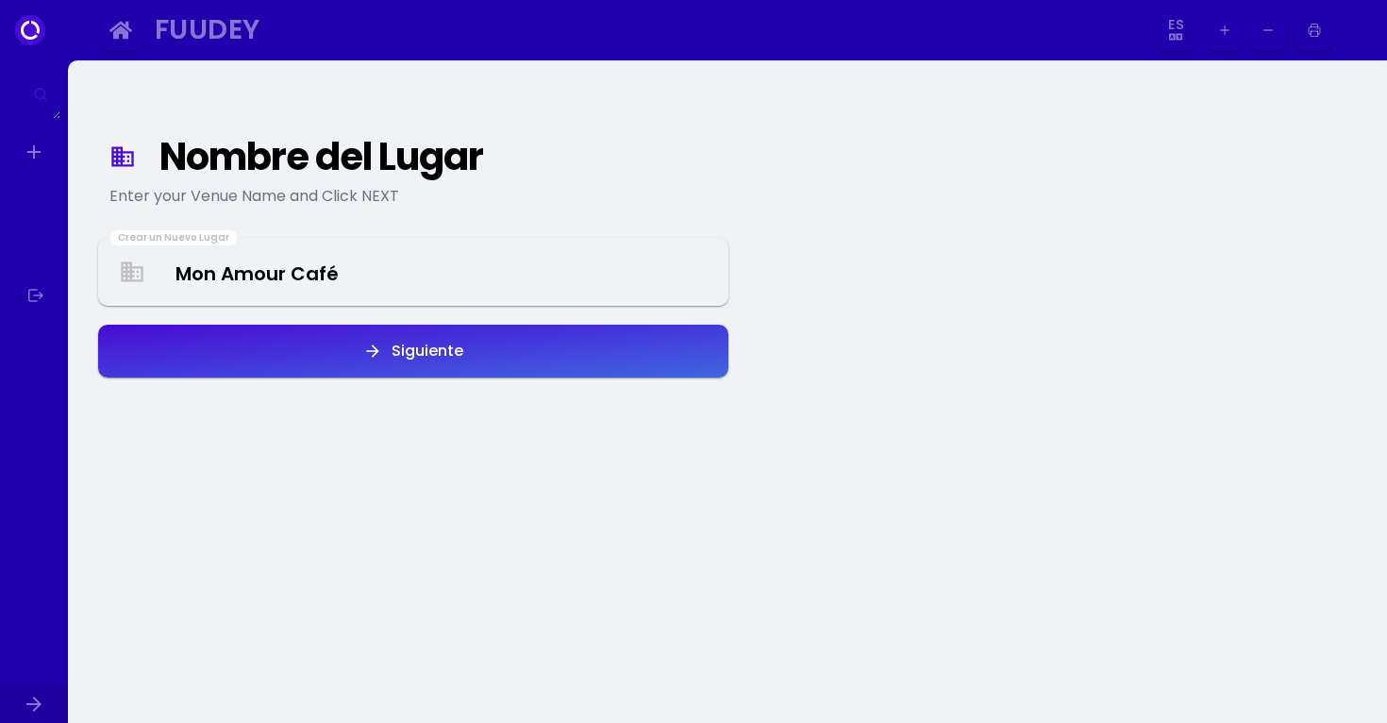
click at [311, 361] on button "Siguiente" at bounding box center [413, 351] width 630 height 53
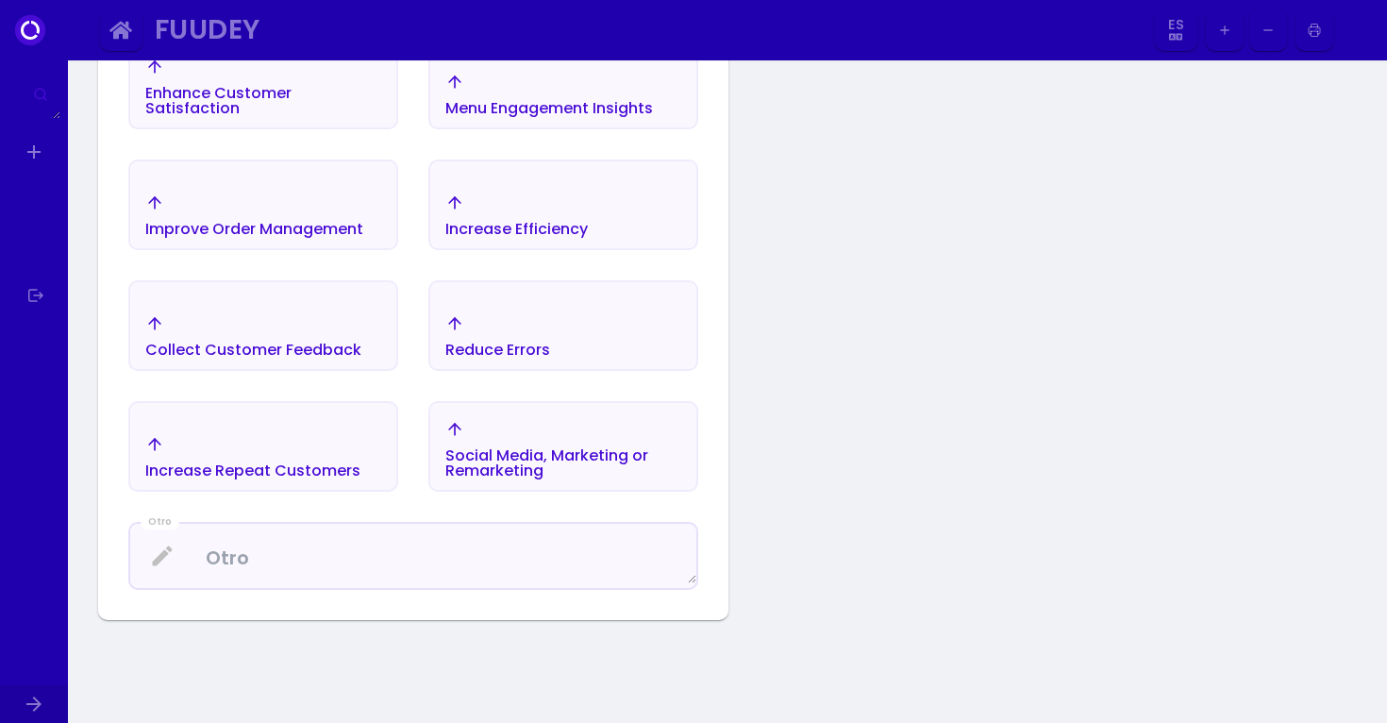
scroll to position [601, 0]
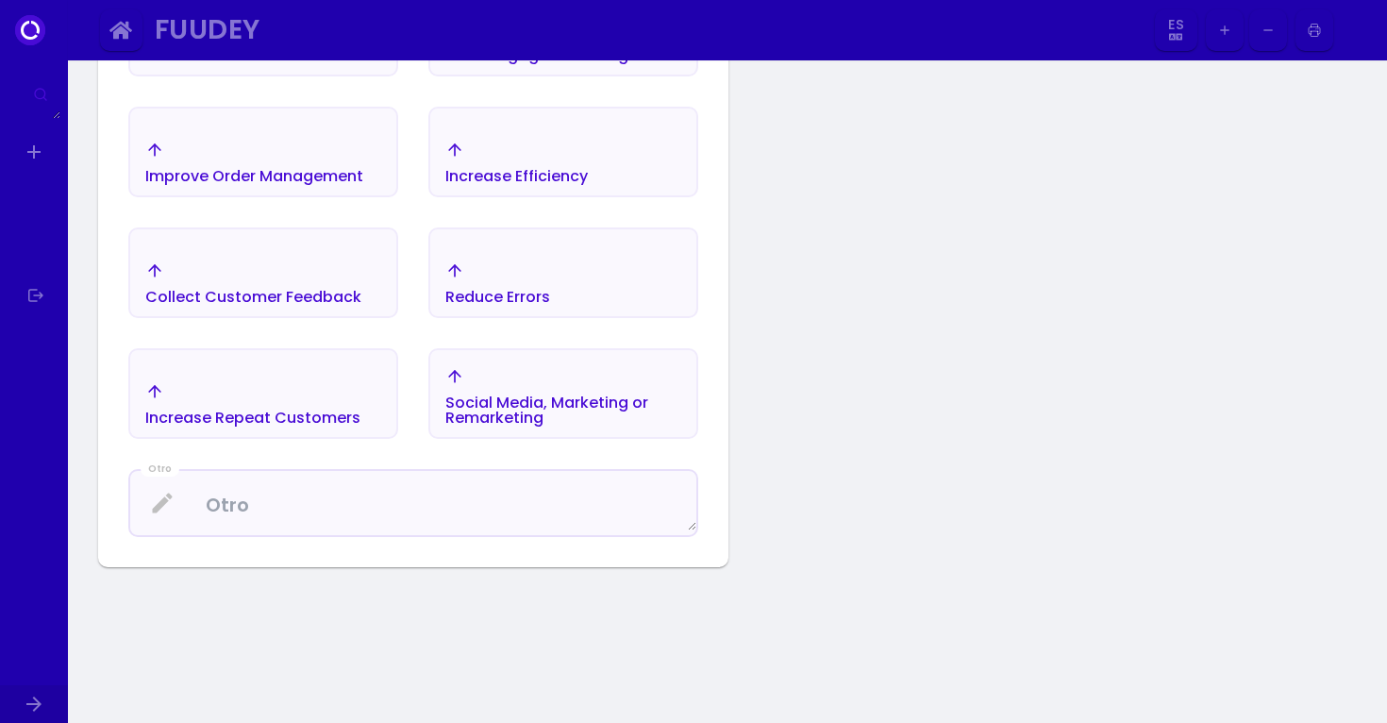
click at [306, 415] on div "Increase Repeat Customers" at bounding box center [252, 418] width 215 height 15
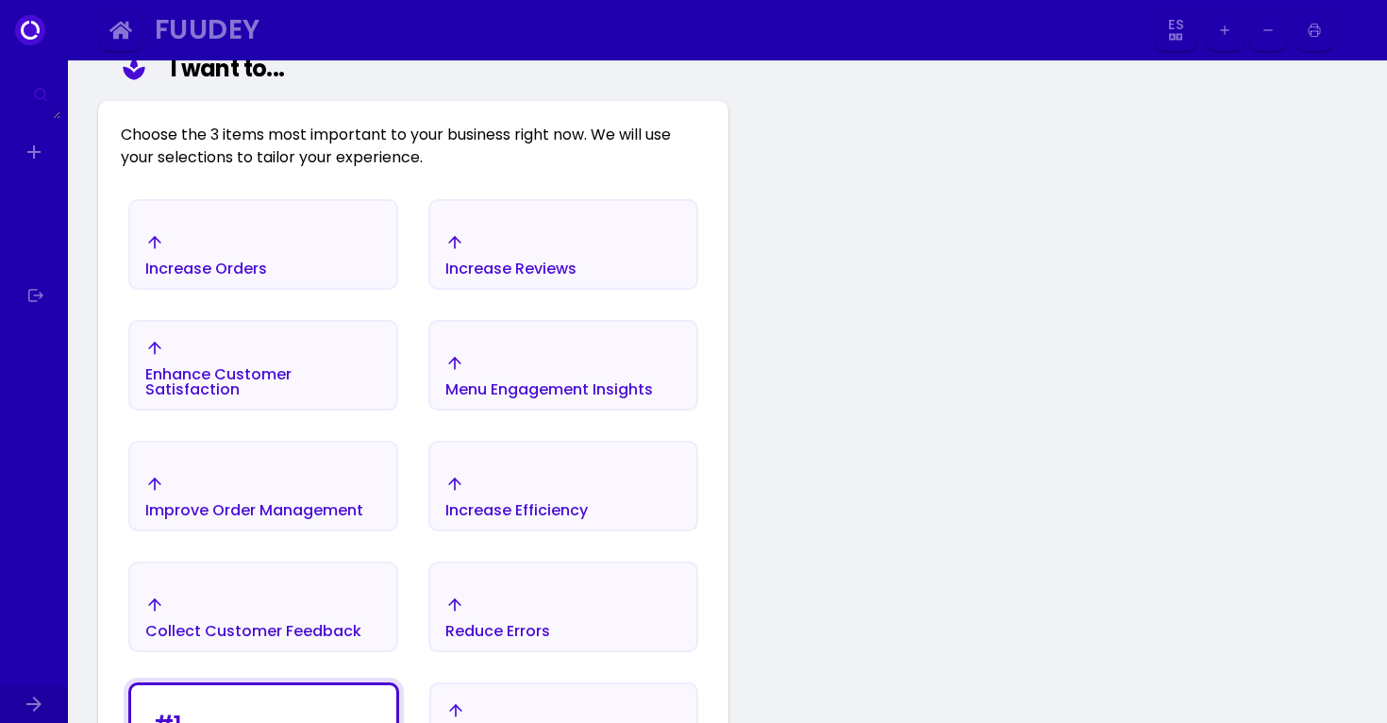
click at [547, 496] on div "Increase Efficiency" at bounding box center [516, 496] width 143 height 43
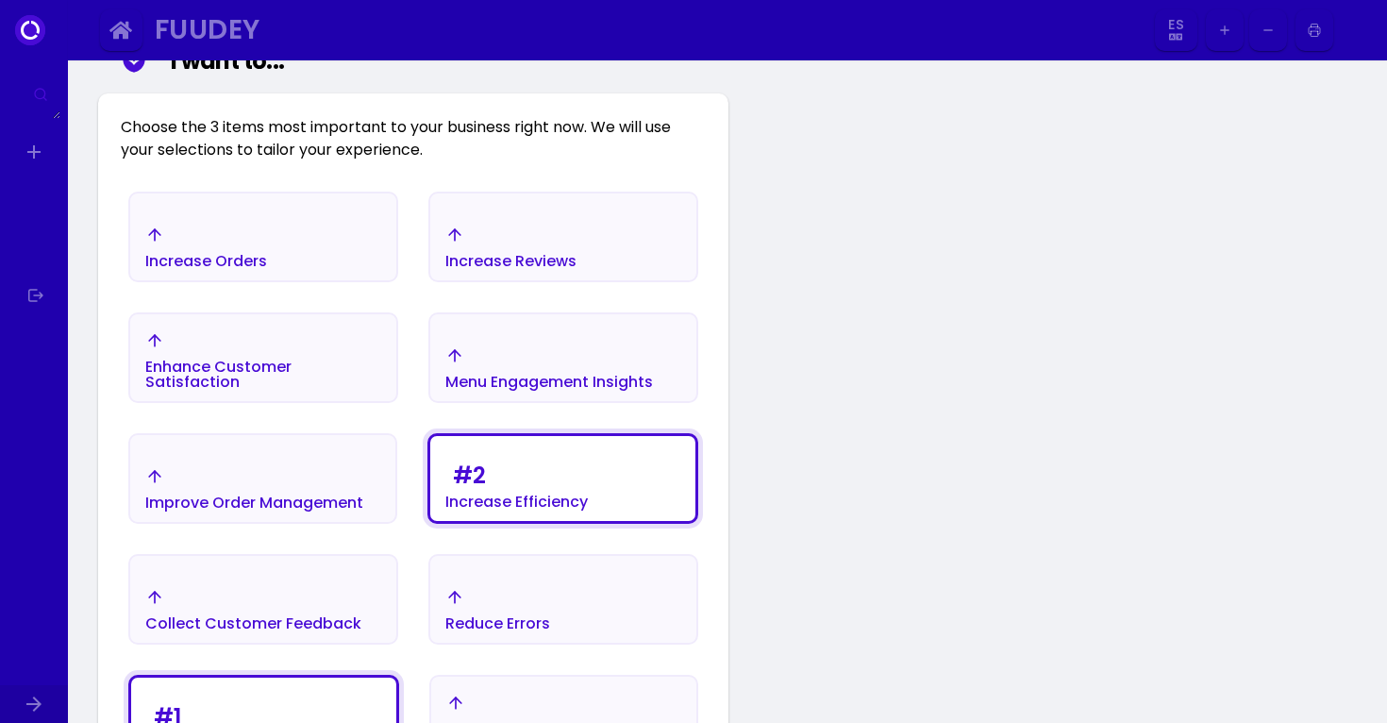
scroll to position [276, 0]
click at [543, 349] on div "Menu Engagement Insights" at bounding box center [549, 366] width 208 height 43
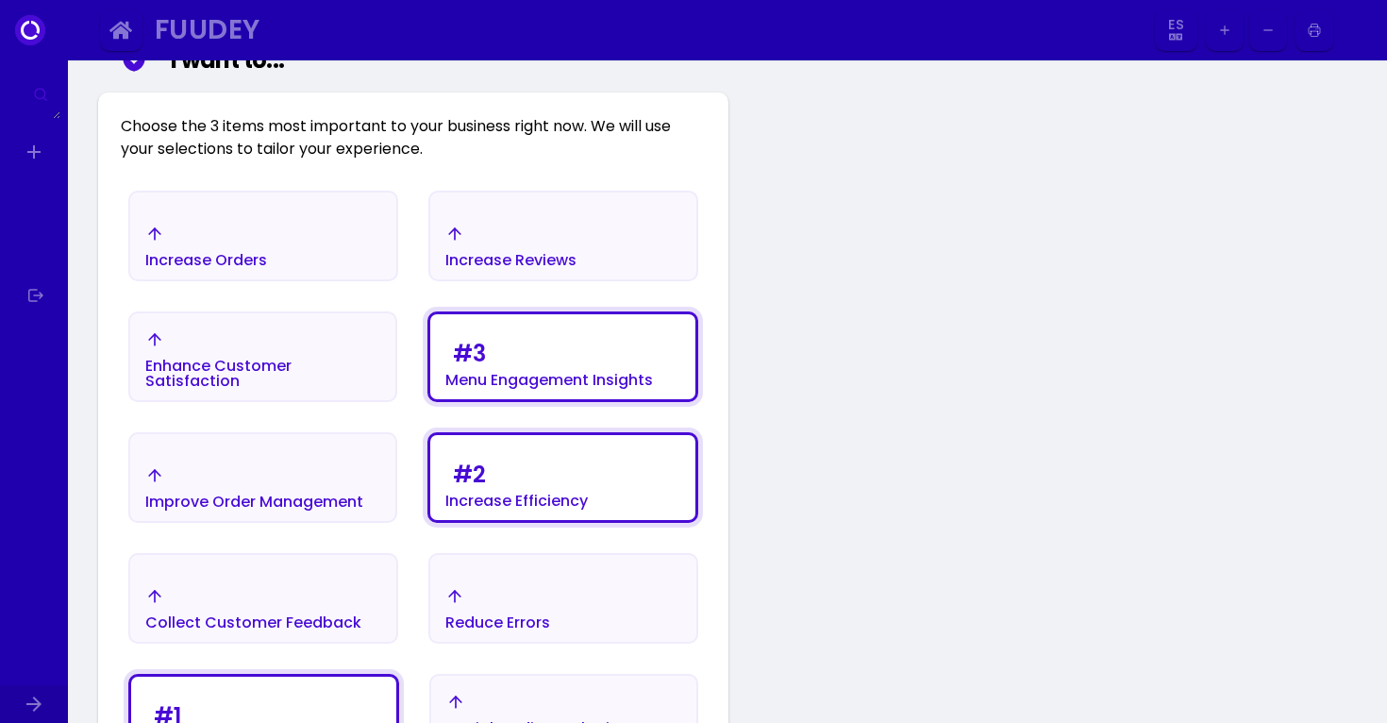
click at [348, 254] on div "Increase Orders" at bounding box center [263, 246] width 266 height 66
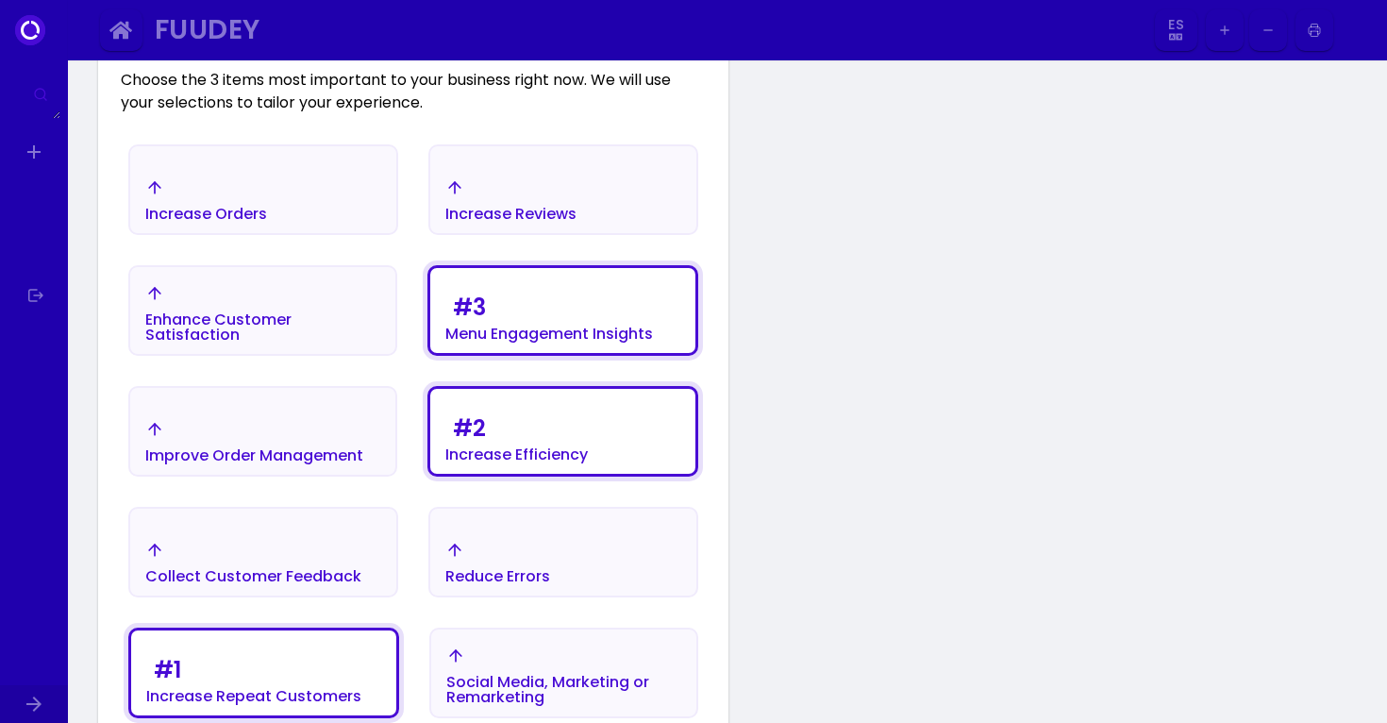
scroll to position [325, 0]
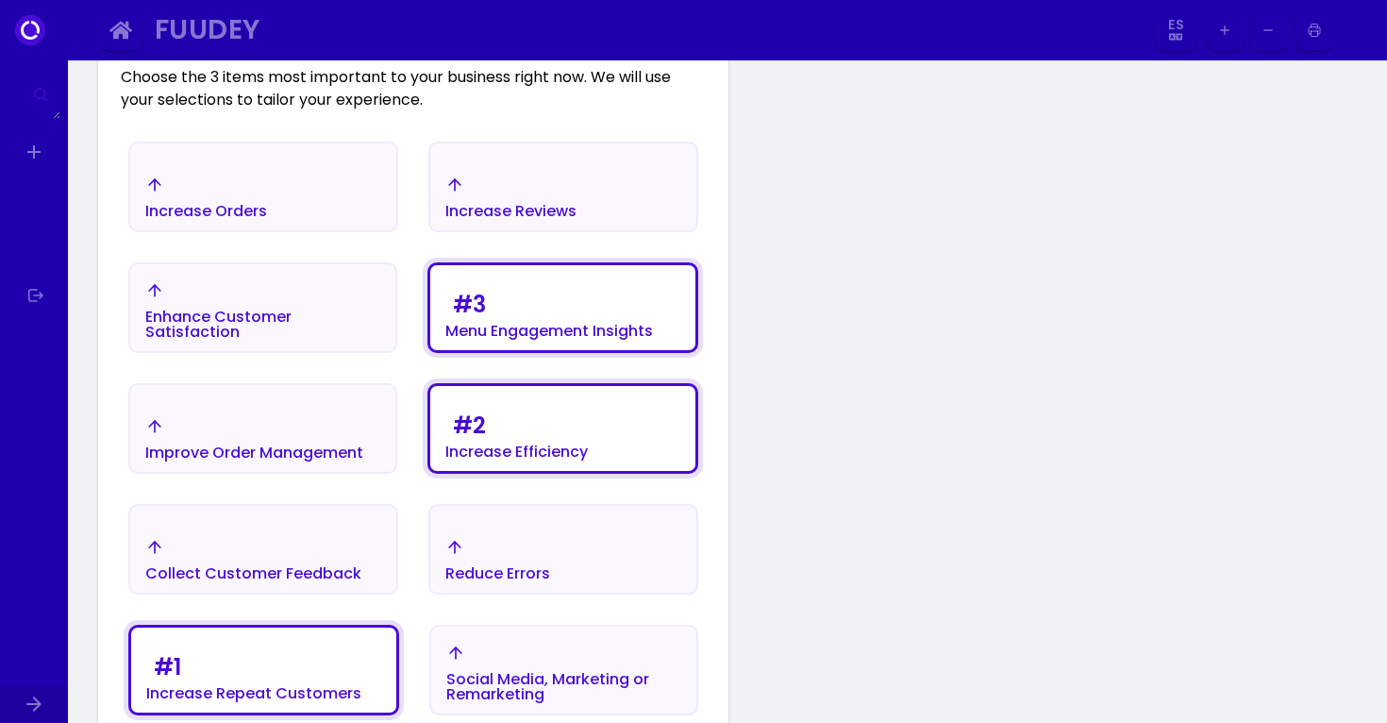
click at [277, 189] on div "Increase Orders" at bounding box center [263, 197] width 266 height 66
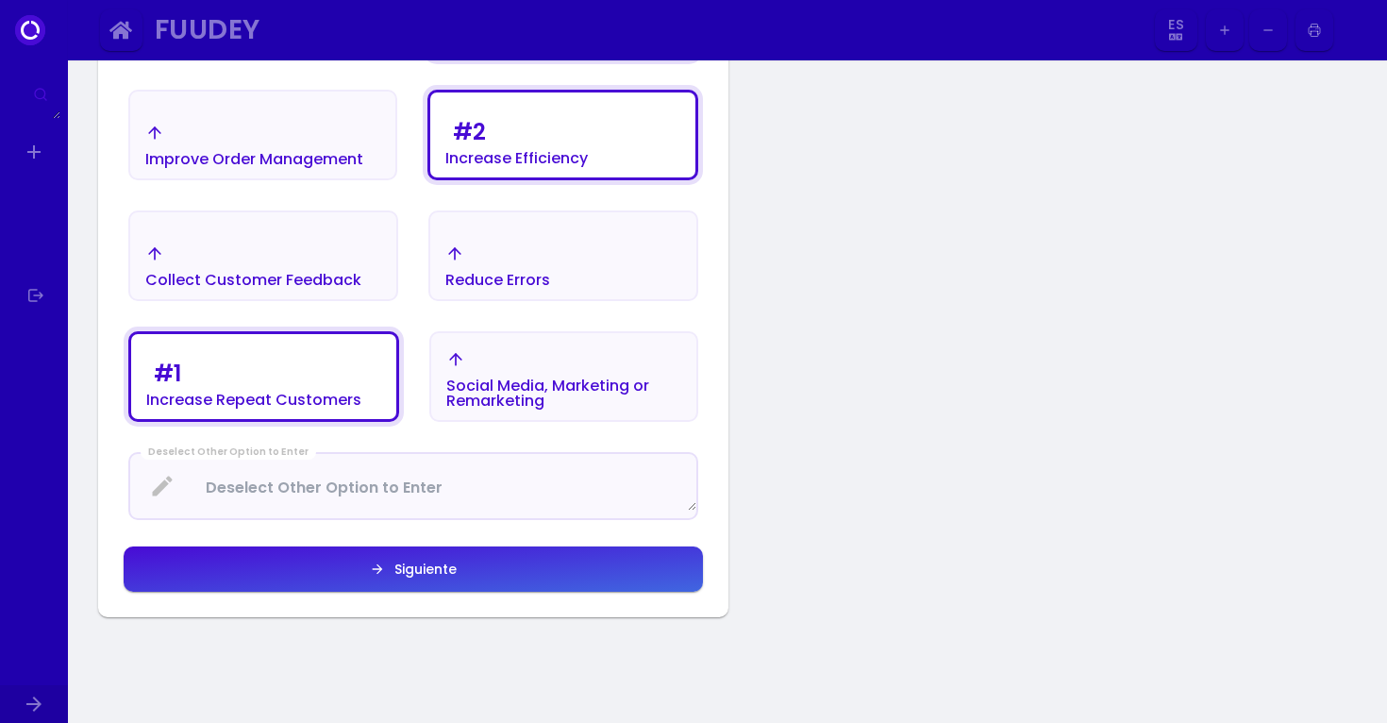
scroll to position [623, 0]
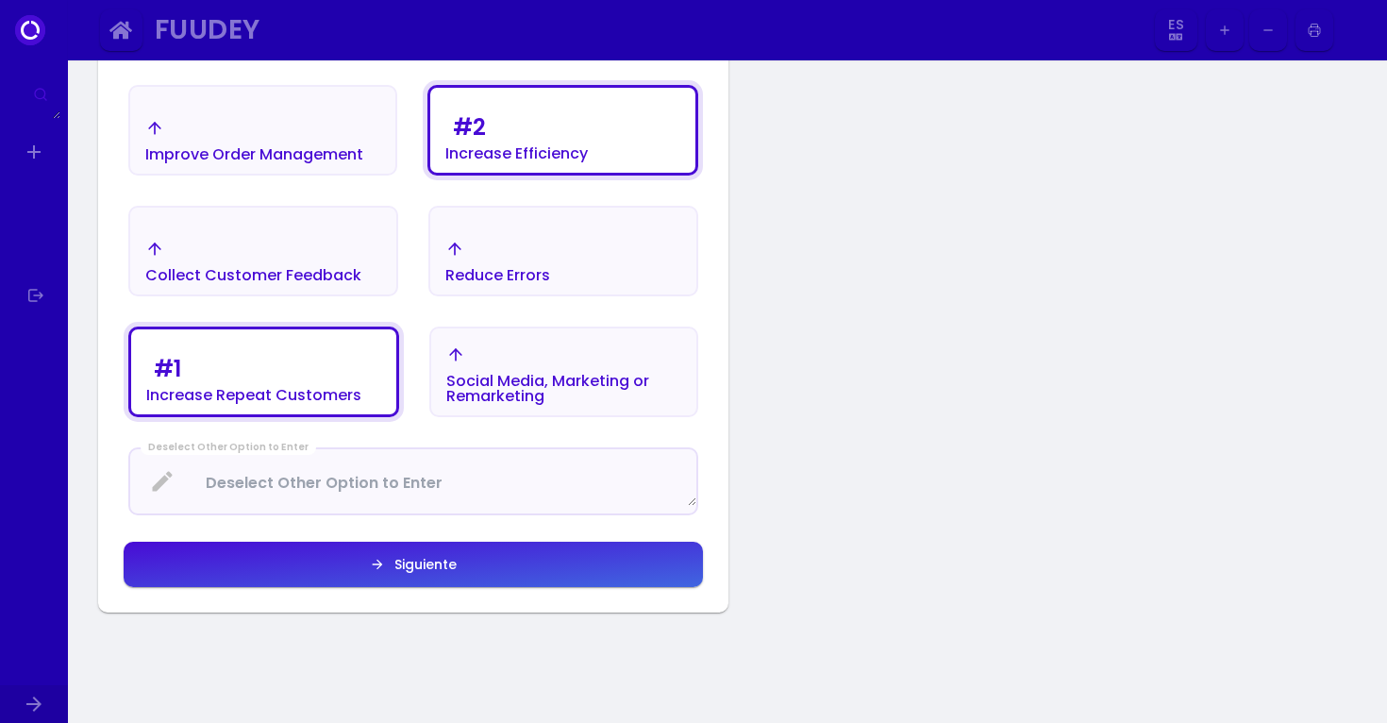
click at [504, 546] on button "Siguiente" at bounding box center [414, 564] width 580 height 45
click at [464, 487] on Enter at bounding box center [413, 482] width 566 height 50
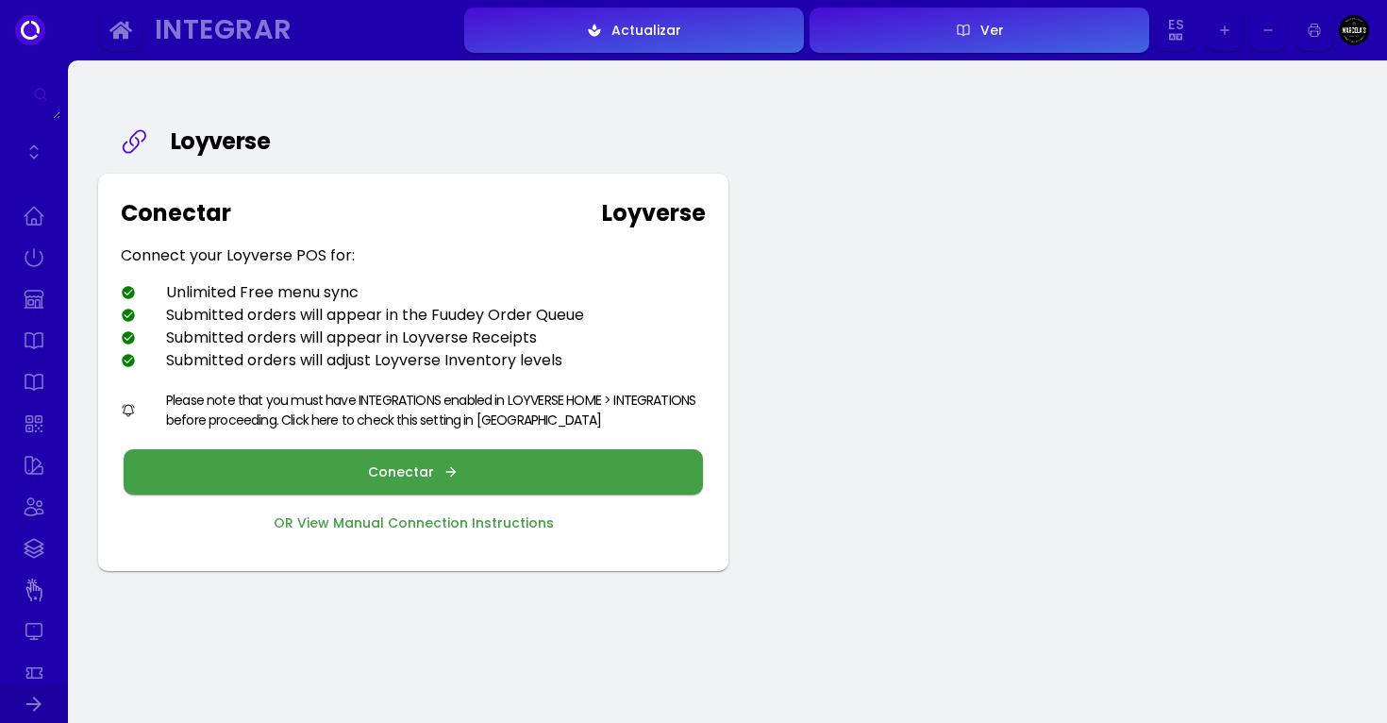
click at [409, 475] on div "Conectar" at bounding box center [406, 471] width 76 height 13
